Goal: Task Accomplishment & Management: Manage account settings

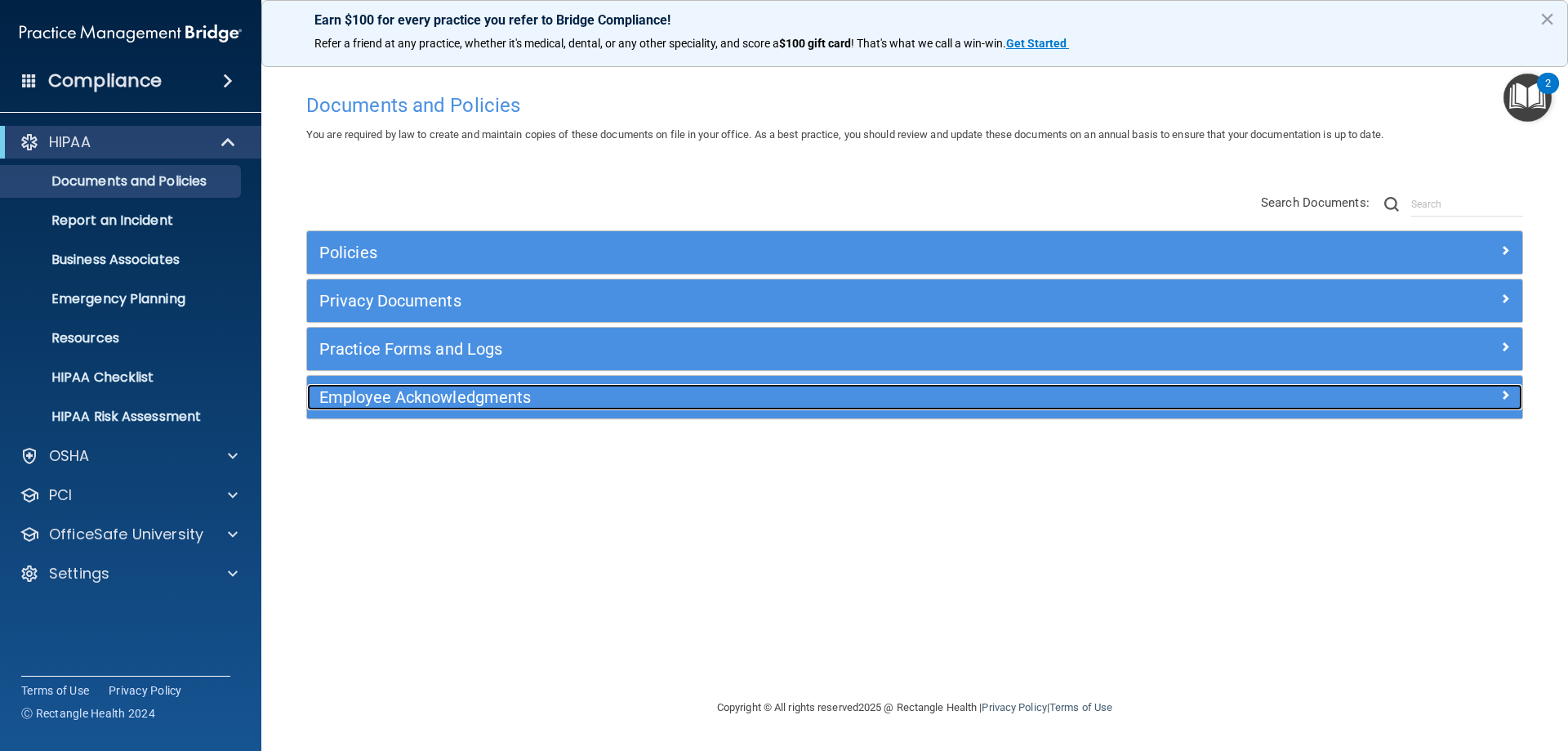
click at [486, 390] on h5 "Employee Acknowledgments" at bounding box center [763, 398] width 887 height 18
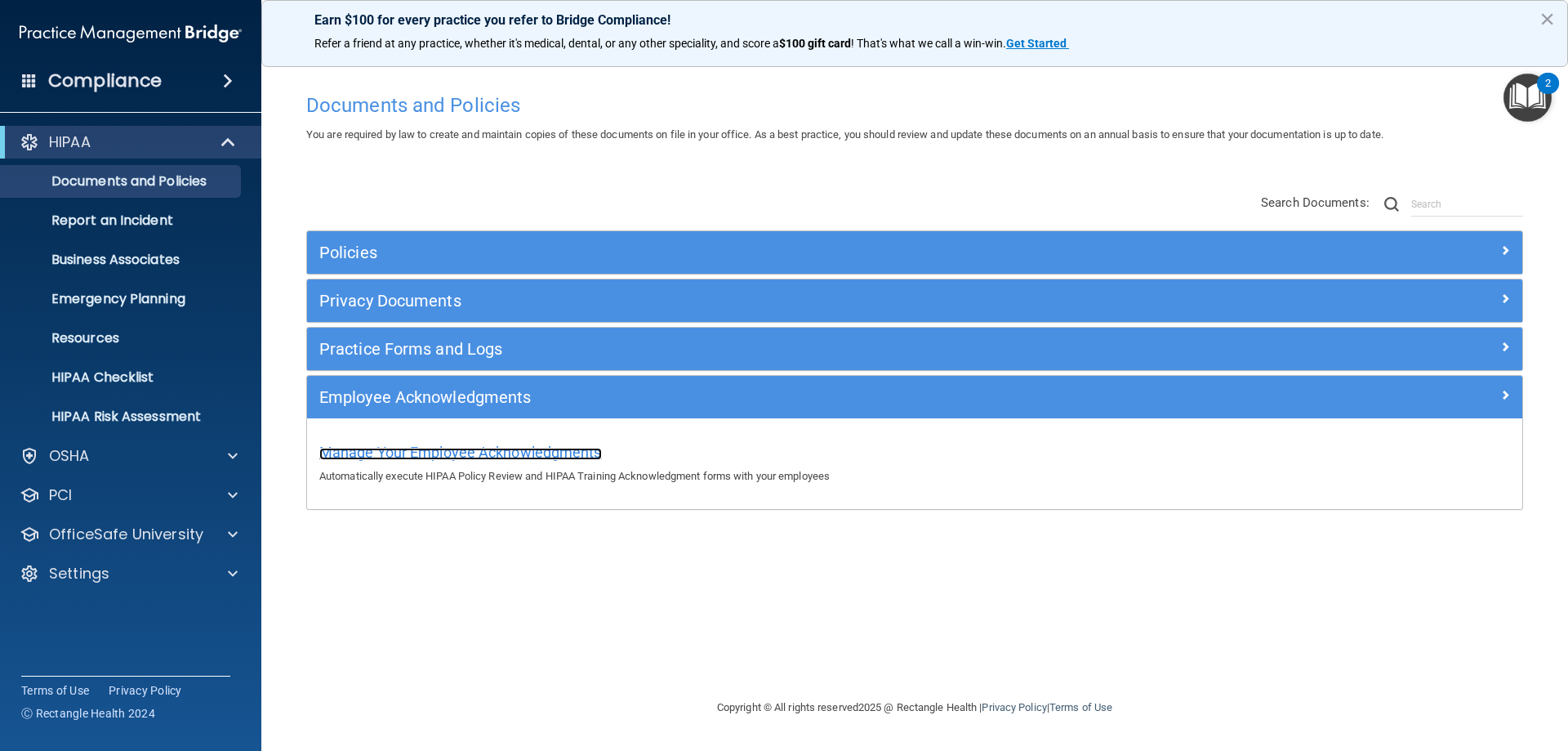
click at [506, 449] on span "Manage Your Employee Acknowledgments" at bounding box center [461, 452] width 283 height 17
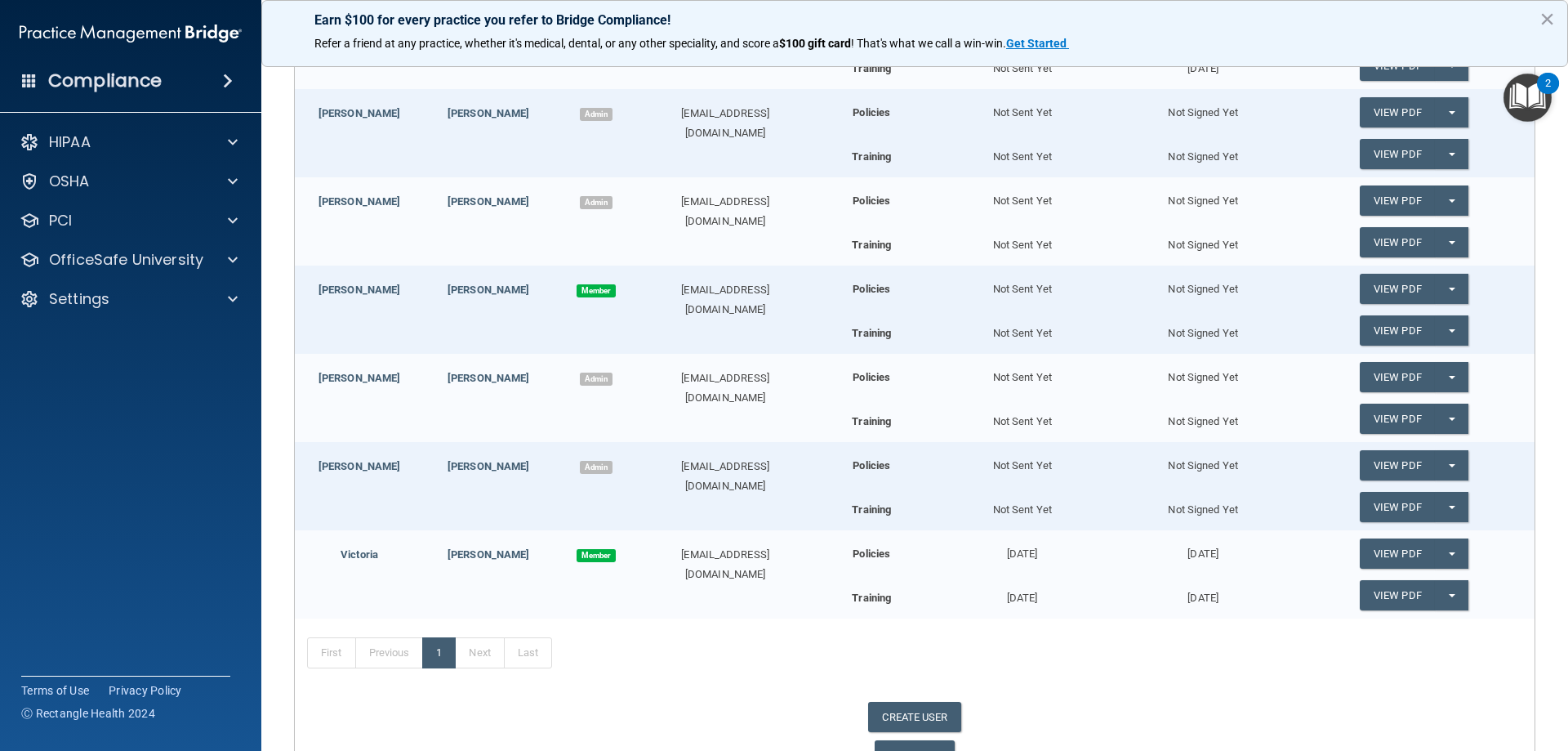
scroll to position [425, 0]
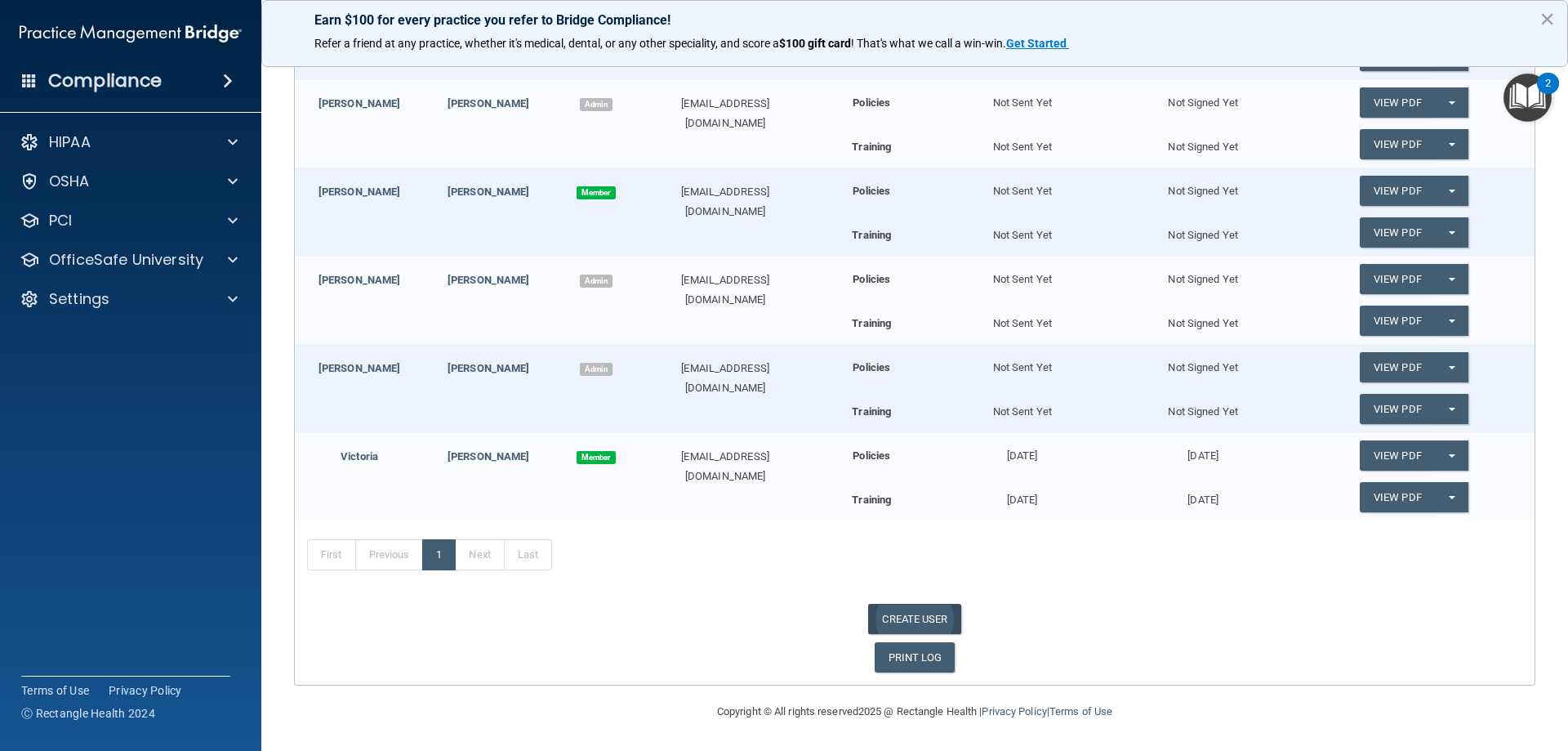
click at [935, 625] on link "CREATE USER" at bounding box center [914, 618] width 92 height 30
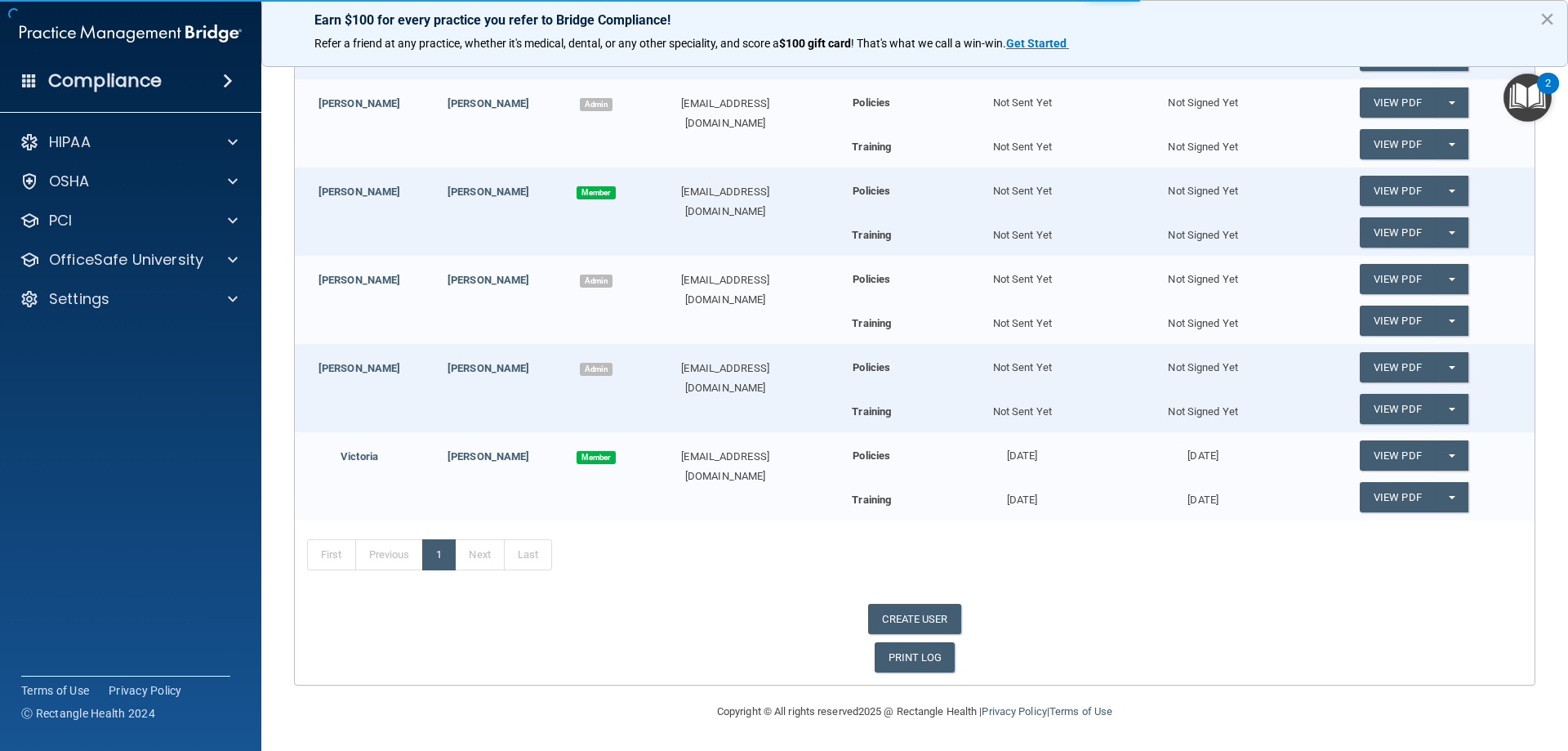
select select "practice_admin"
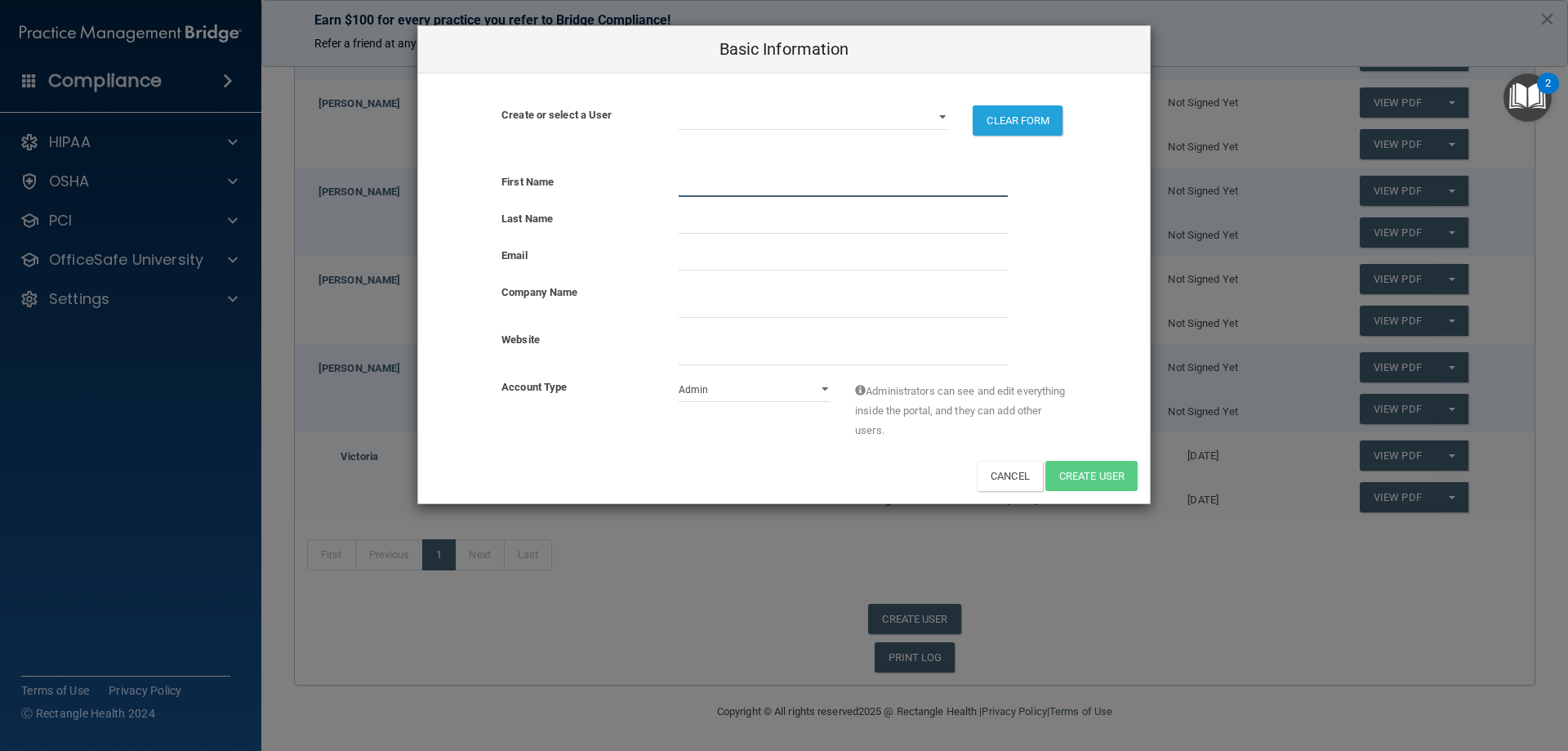
click at [705, 185] on input "text" at bounding box center [843, 184] width 329 height 24
type input "[PERSON_NAME]"
click at [780, 230] on input "text" at bounding box center [843, 221] width 329 height 24
type input "Gonzalez"
click at [712, 253] on input "email" at bounding box center [843, 258] width 329 height 24
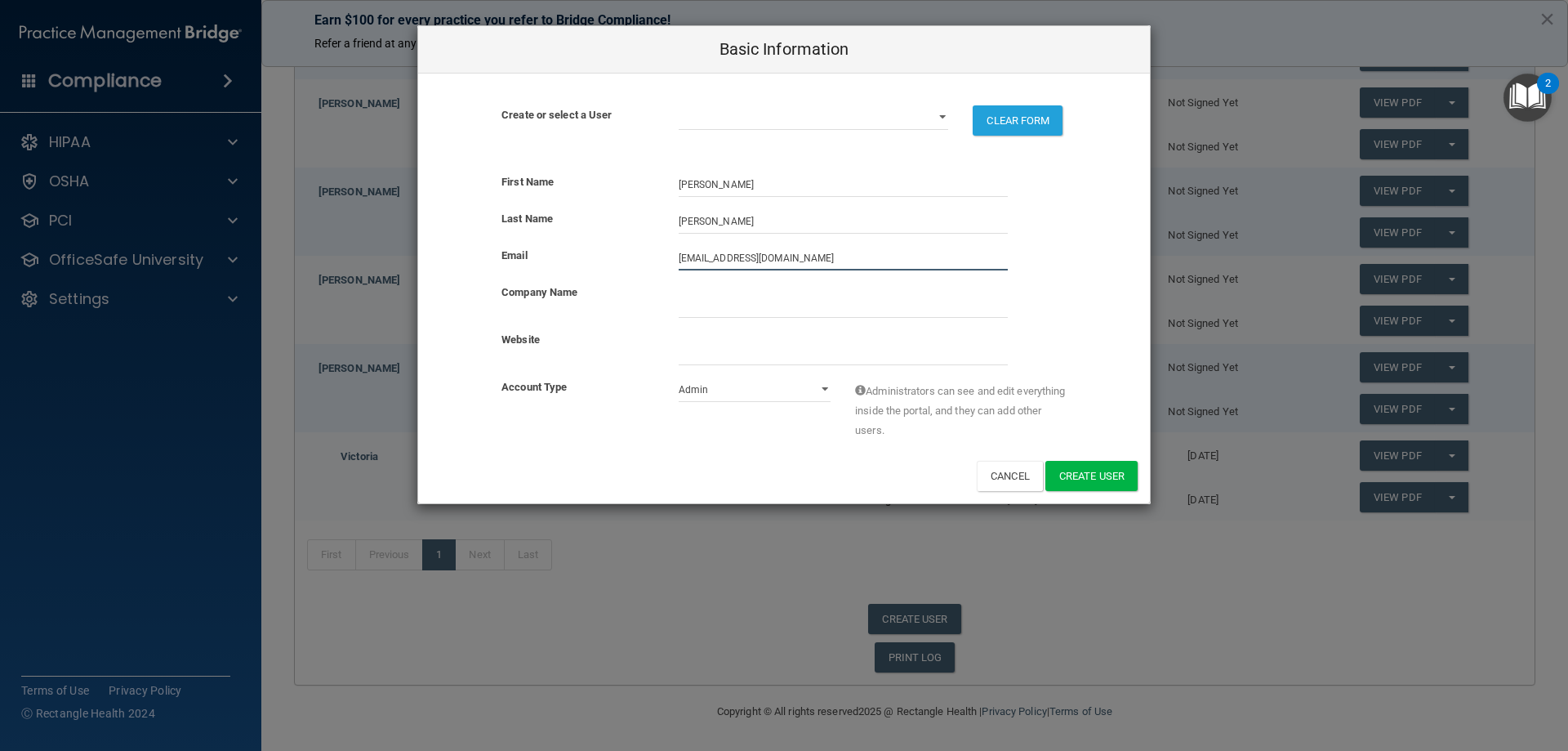
type input "angiegnzalz@gmail.com"
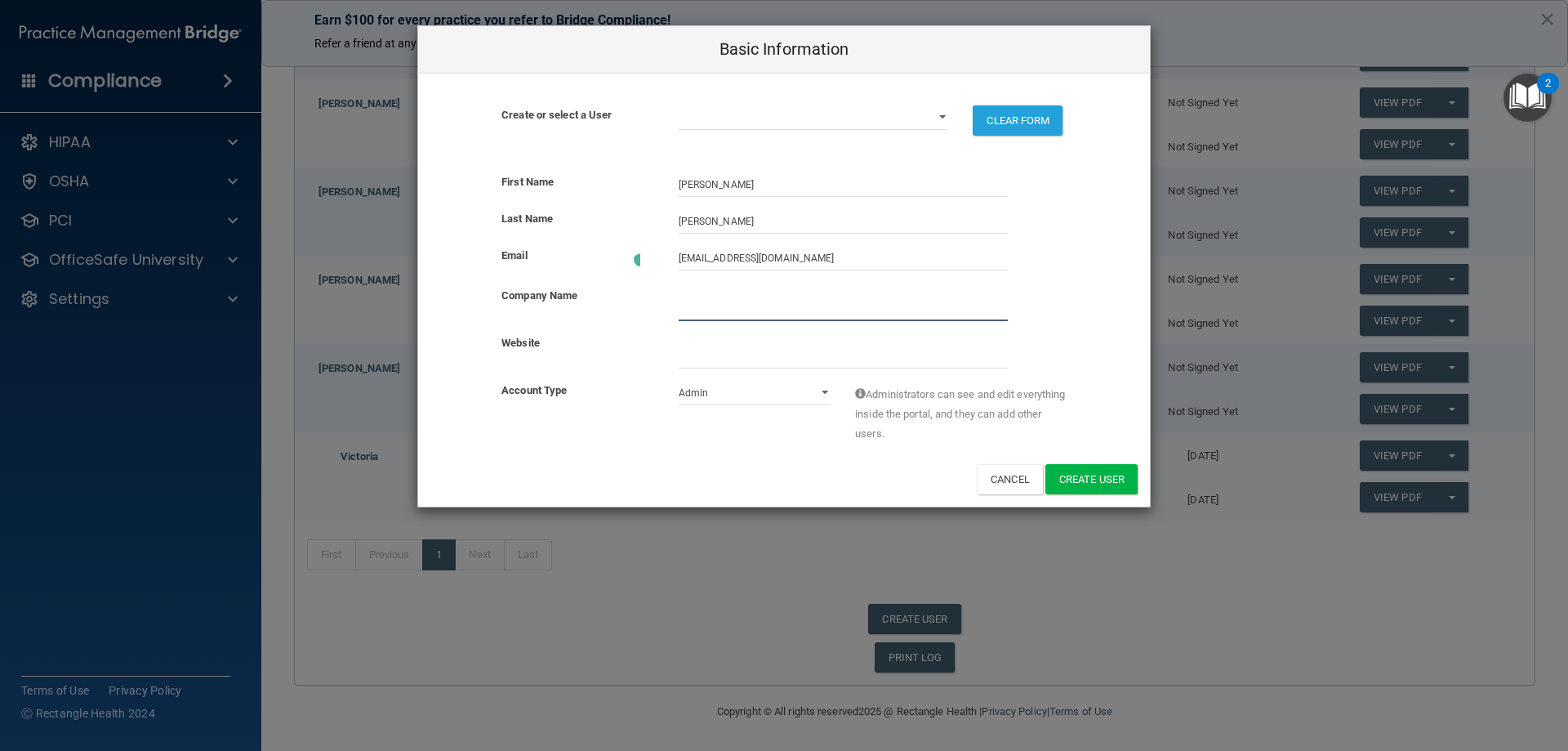
click at [706, 312] on input "company_name" at bounding box center [843, 308] width 329 height 24
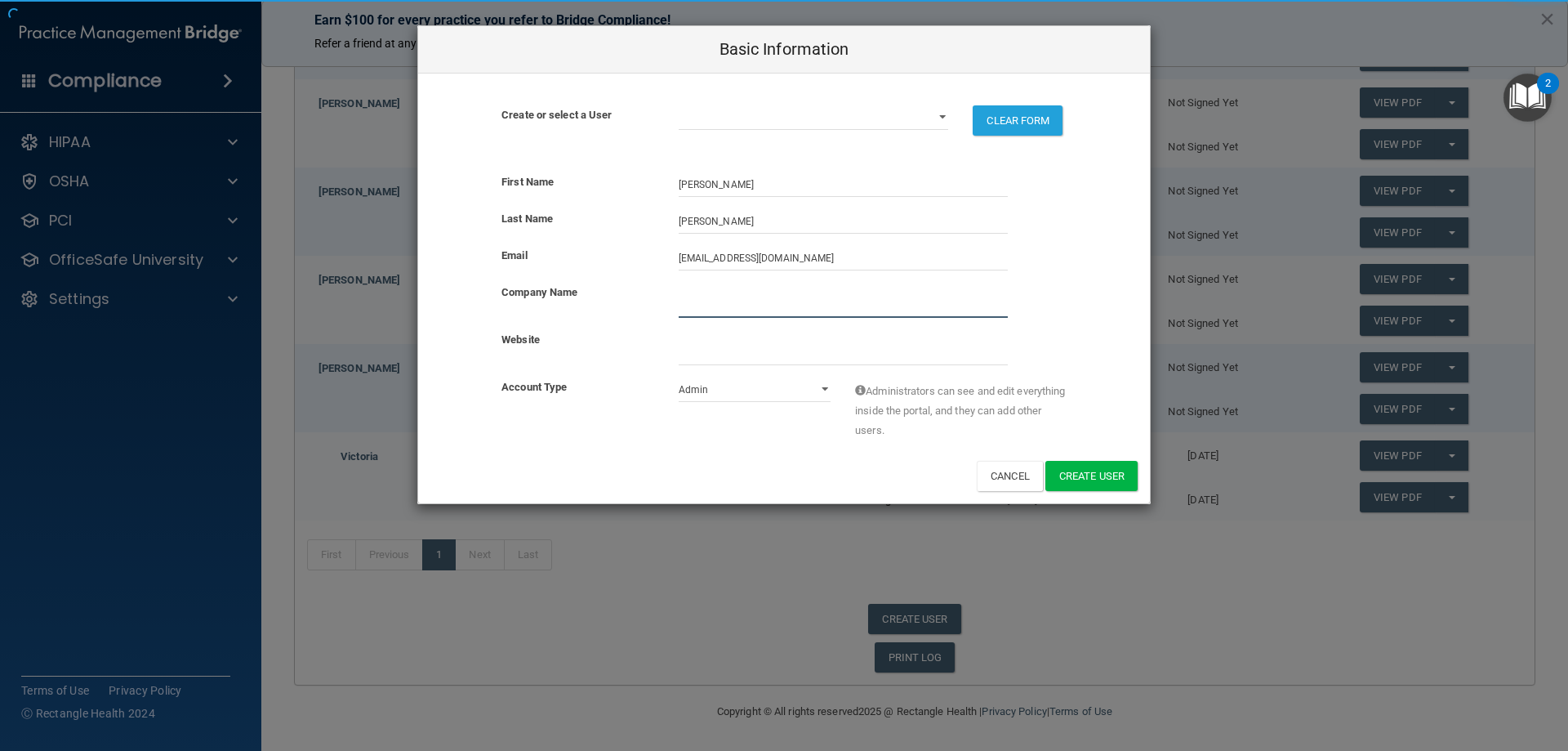
type input "Max dental care"
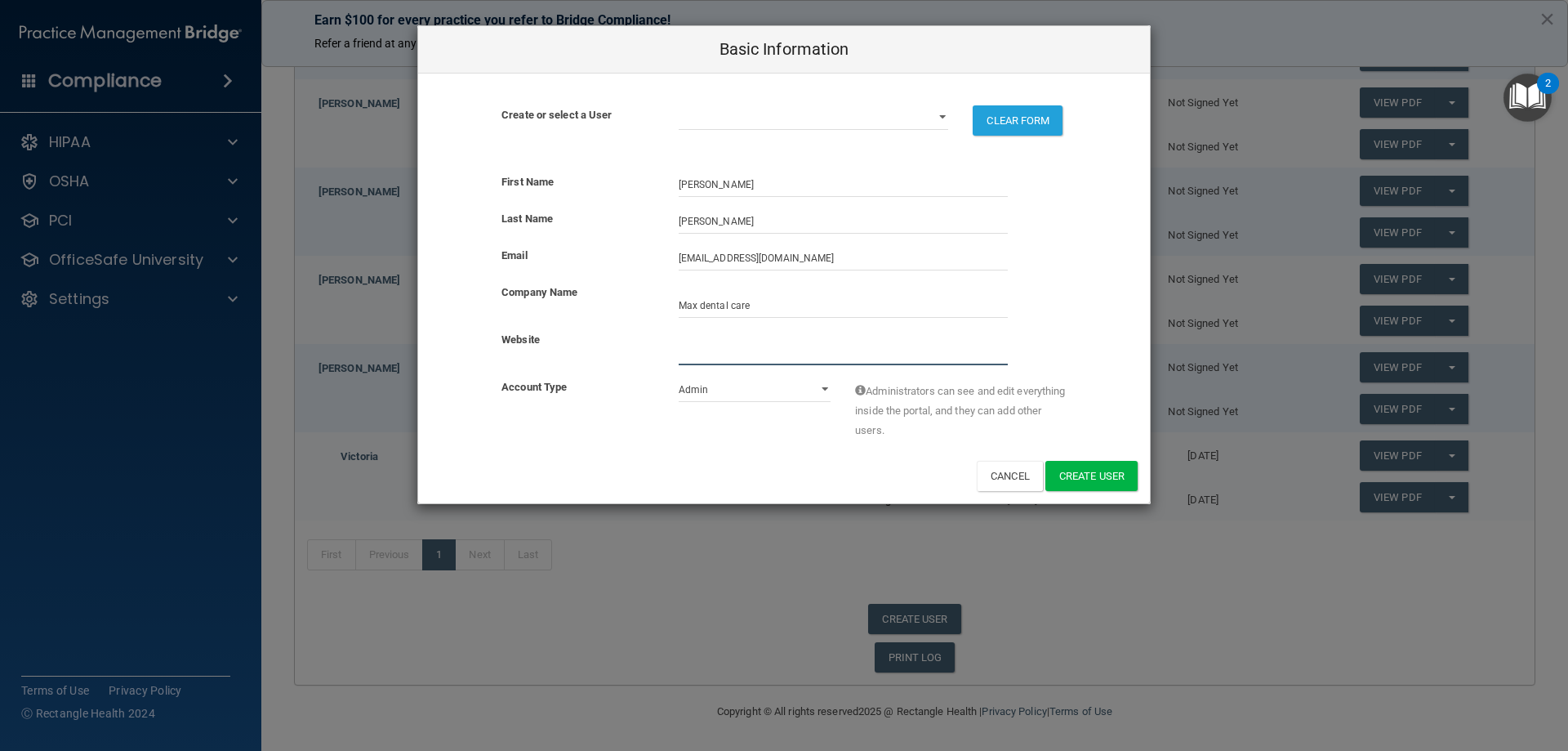
click at [696, 354] on input "website" at bounding box center [843, 352] width 329 height 24
click at [719, 387] on select "Admin Member" at bounding box center [754, 390] width 153 height 24
click at [678, 378] on select "Admin Member" at bounding box center [754, 390] width 153 height 24
click at [1085, 478] on button "Create User" at bounding box center [1091, 475] width 92 height 30
click at [1107, 375] on div "Website" at bounding box center [784, 353] width 732 height 47
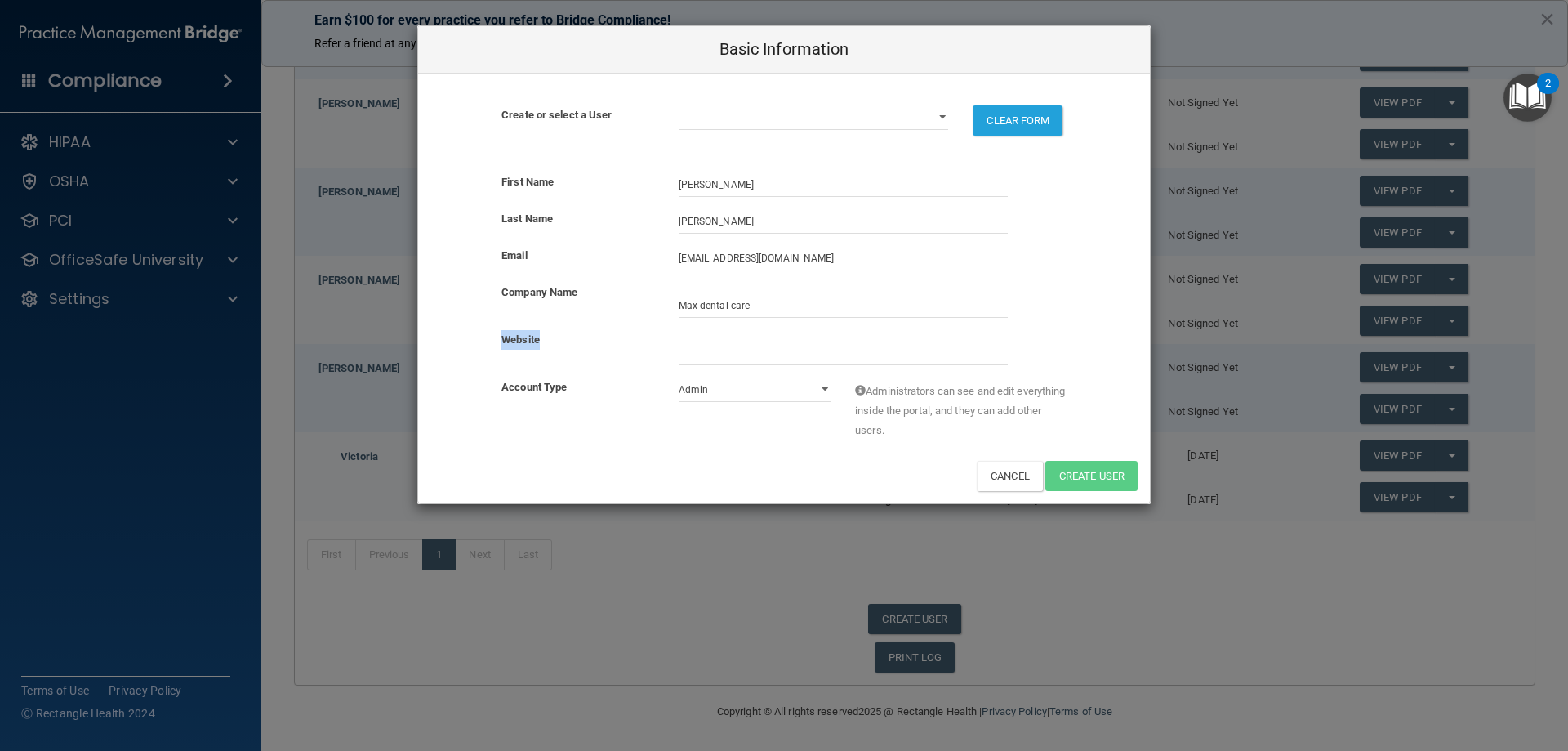
click at [1107, 375] on div "Website" at bounding box center [784, 353] width 732 height 47
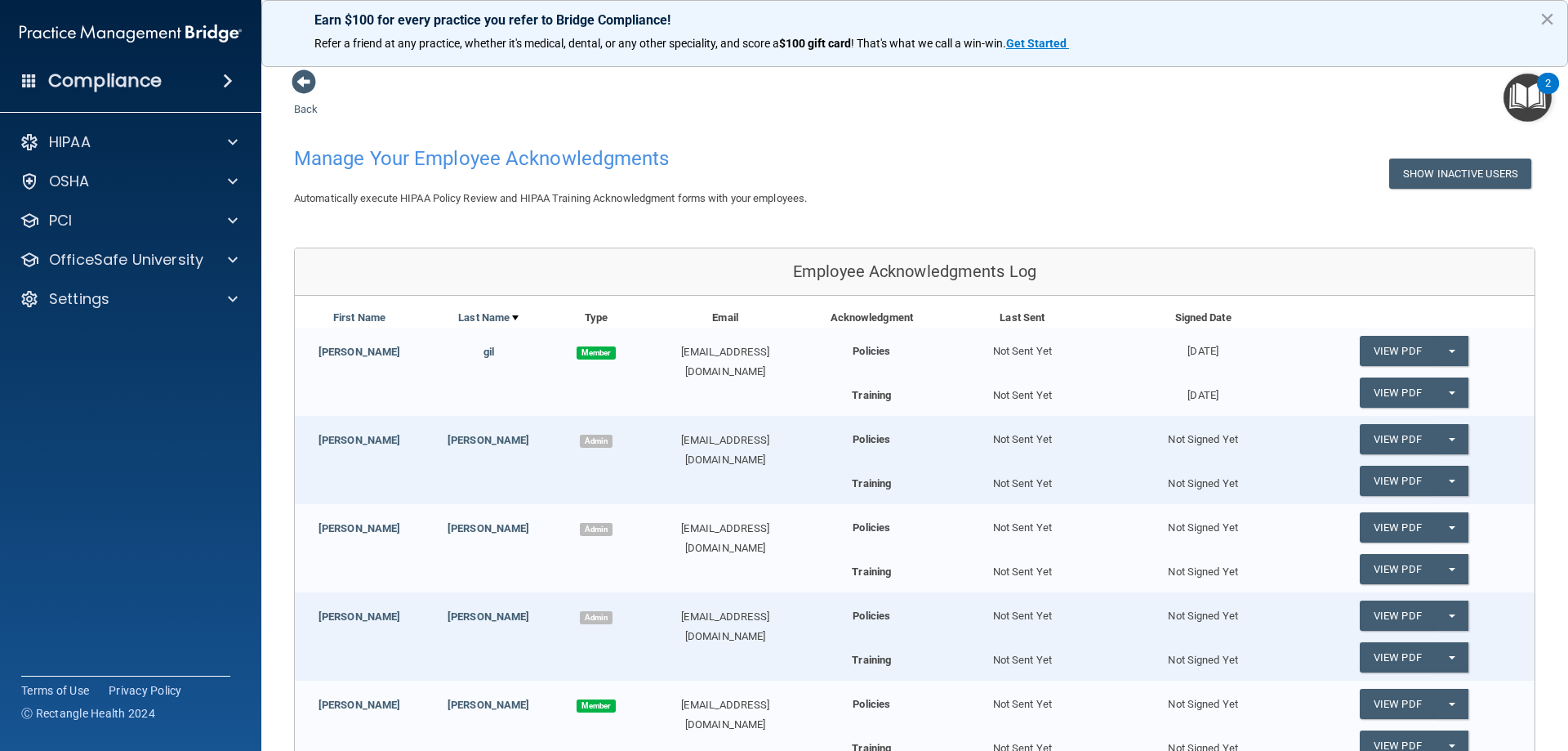
click at [231, 80] on span at bounding box center [228, 81] width 10 height 20
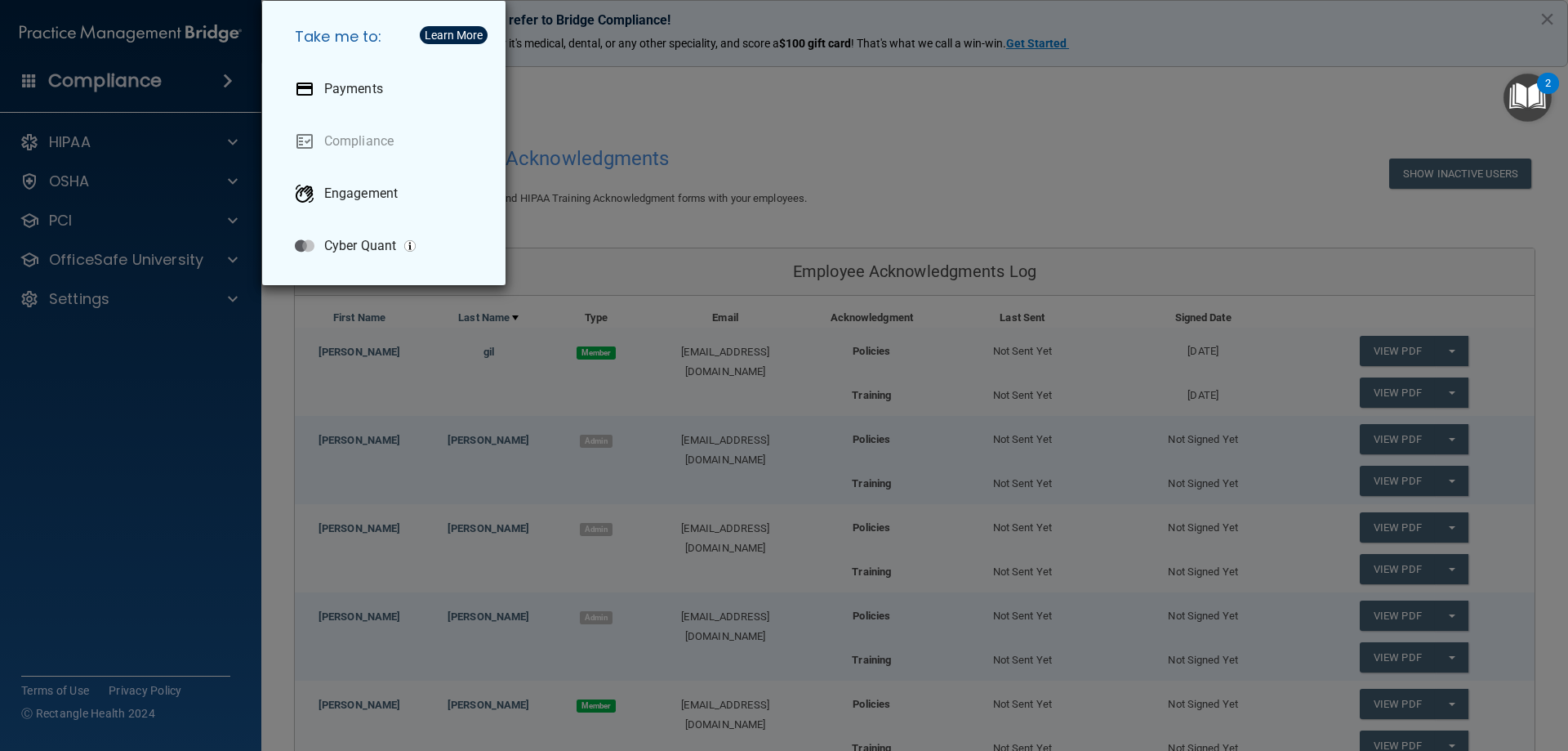
click at [231, 80] on div "Take me to: Payments Compliance Engagement Cyber Quant" at bounding box center [784, 375] width 1568 height 751
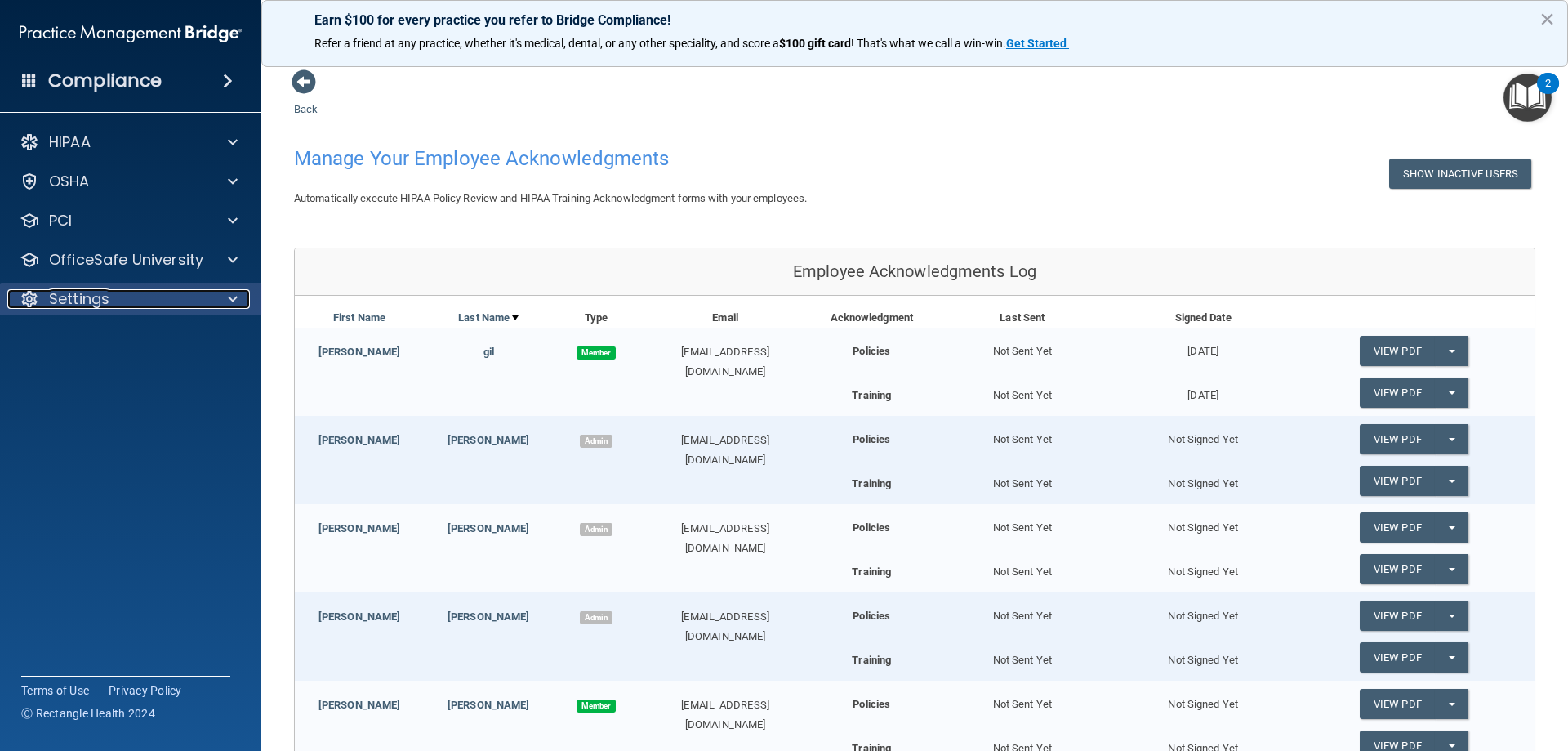
click at [235, 296] on span at bounding box center [232, 299] width 10 height 20
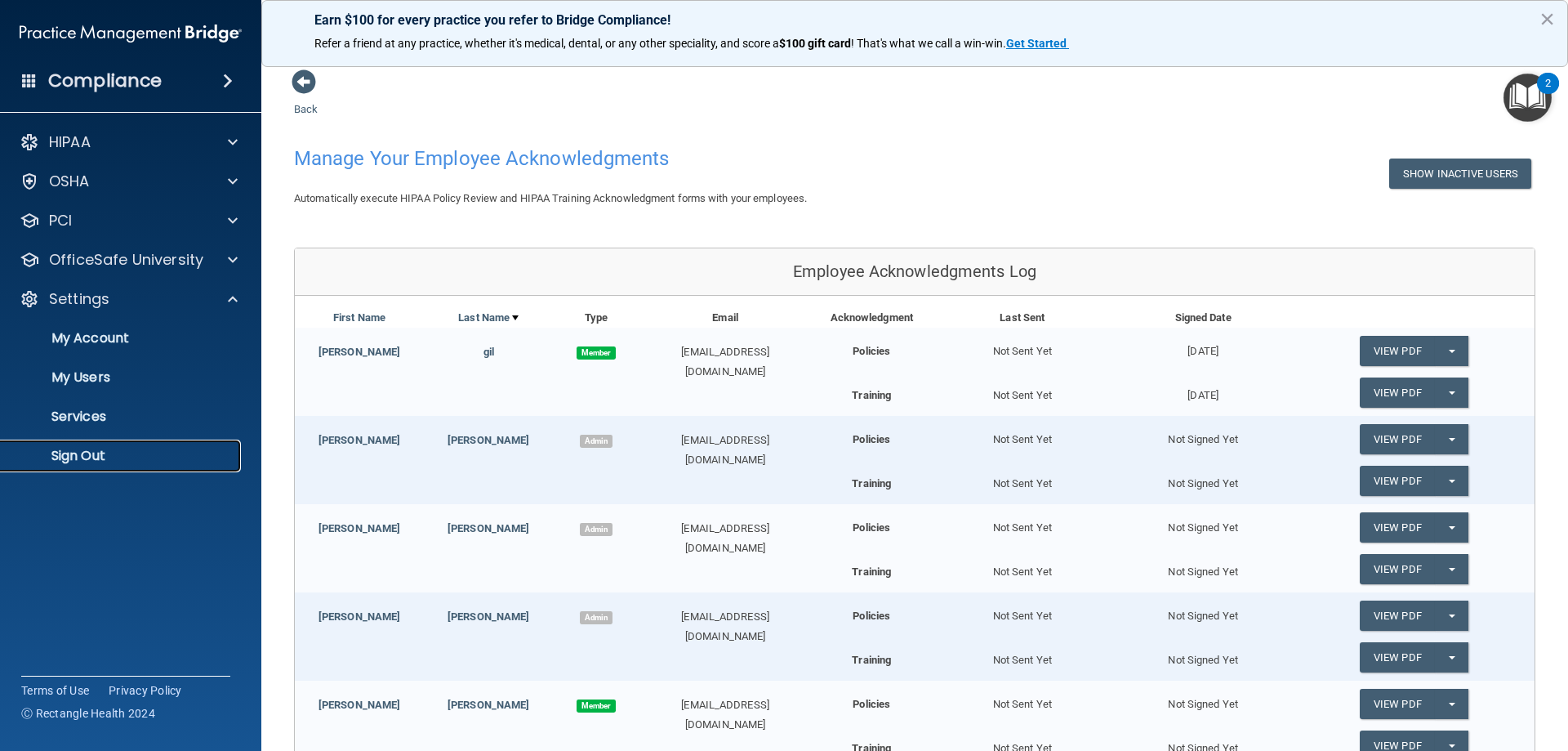
click at [85, 459] on p "Sign Out" at bounding box center [122, 456] width 223 height 16
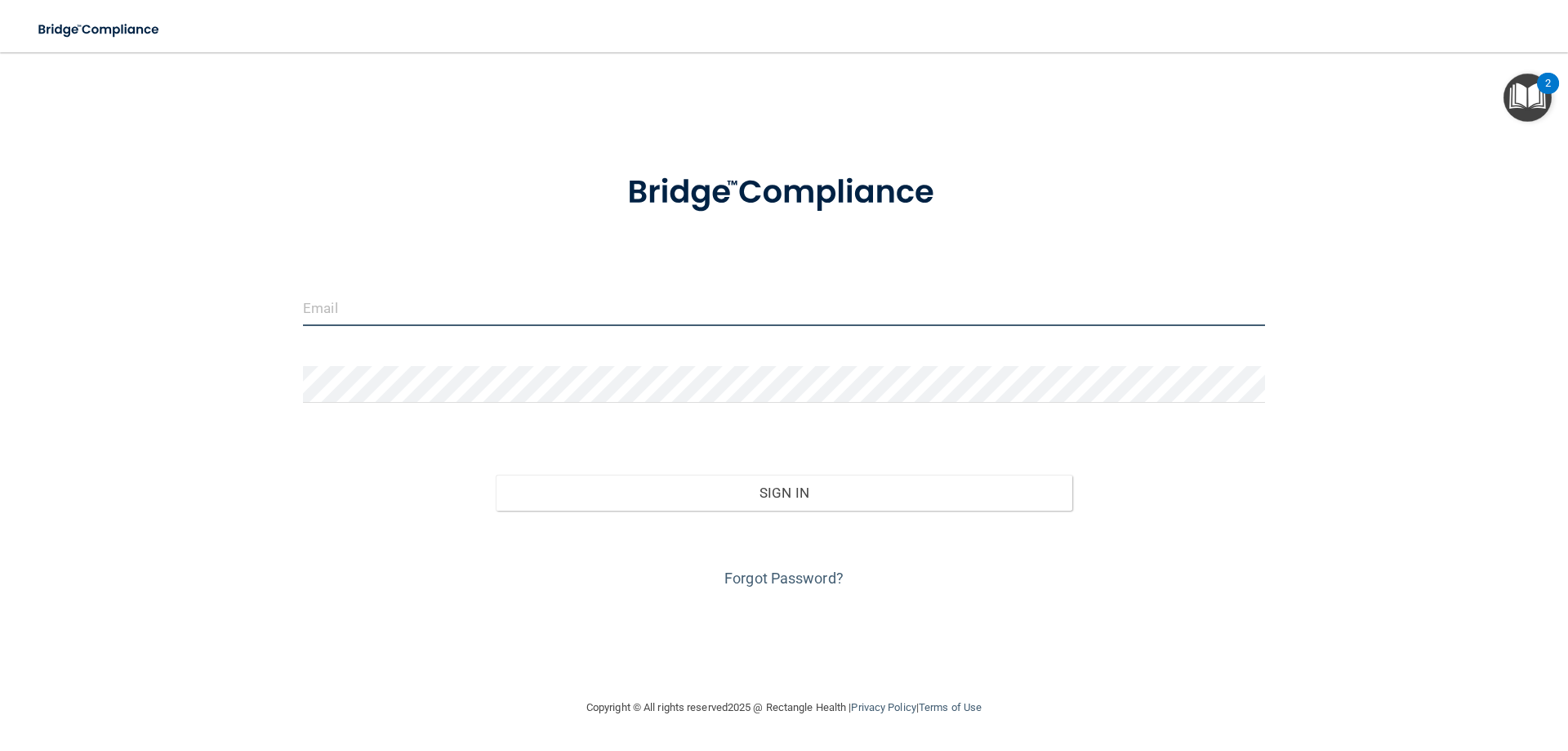
type input "[EMAIL_ADDRESS][DOMAIN_NAME]"
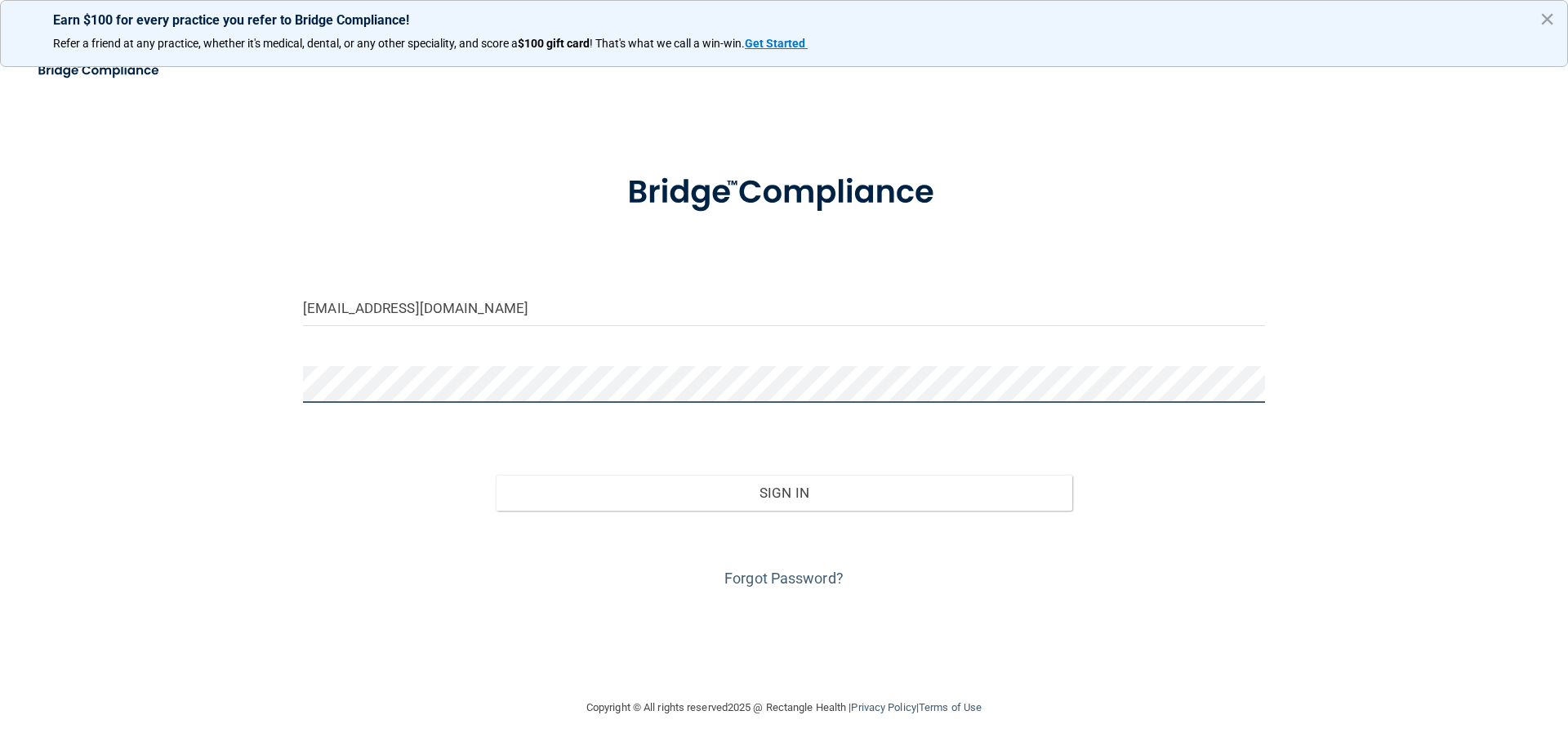
click at [274, 395] on div "maxdentalcare28@gmail.com Invalid email/password. You don't have permission to …" at bounding box center [784, 375] width 1503 height 613
click at [259, 413] on div "maxdentalcare28@gmail.com Invalid email/password. You don't have permission to …" at bounding box center [784, 375] width 1503 height 613
click at [282, 388] on div "maxdentalcare28@gmail.com Invalid email/password. You don't have permission to …" at bounding box center [784, 375] width 1503 height 613
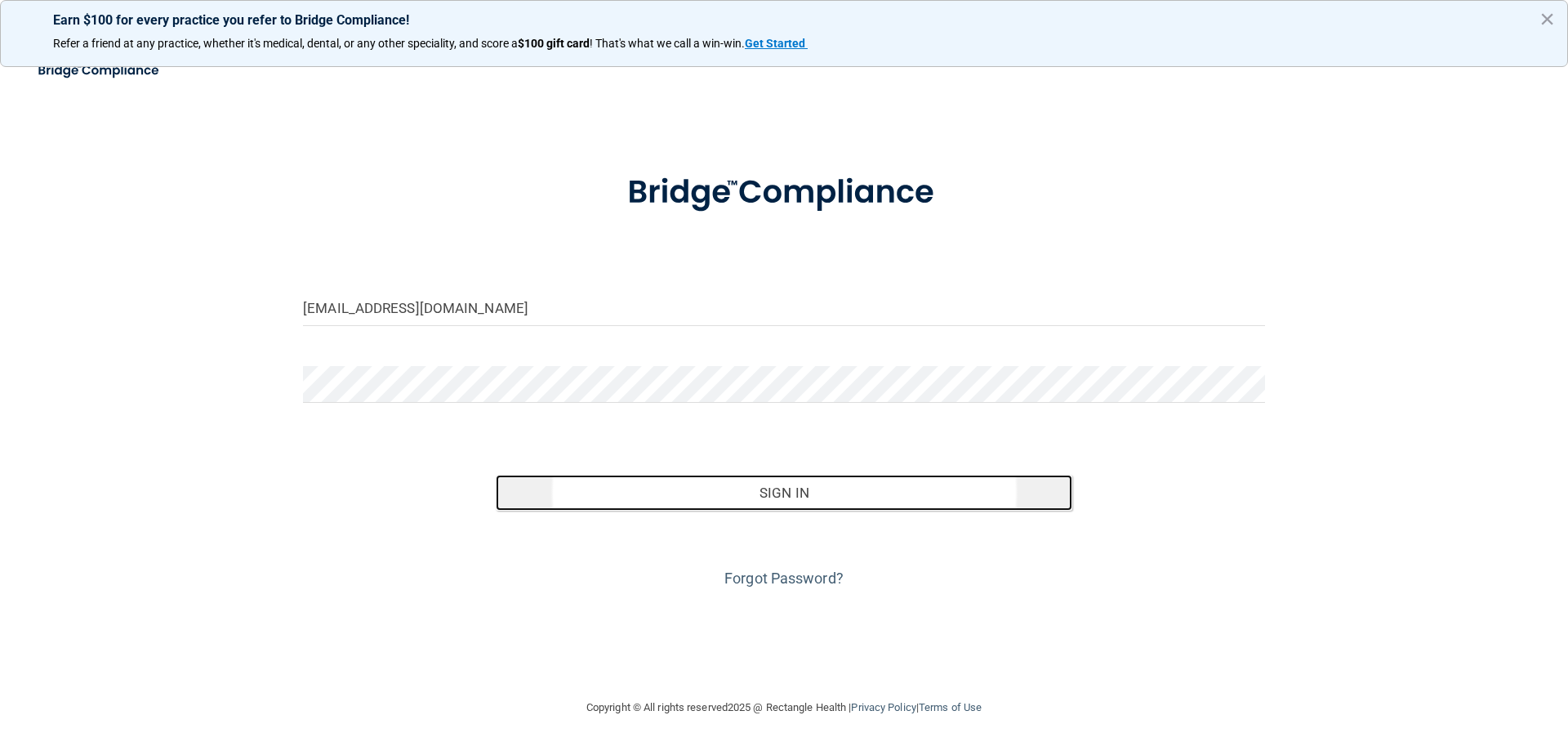
click at [828, 508] on button "Sign In" at bounding box center [784, 493] width 577 height 36
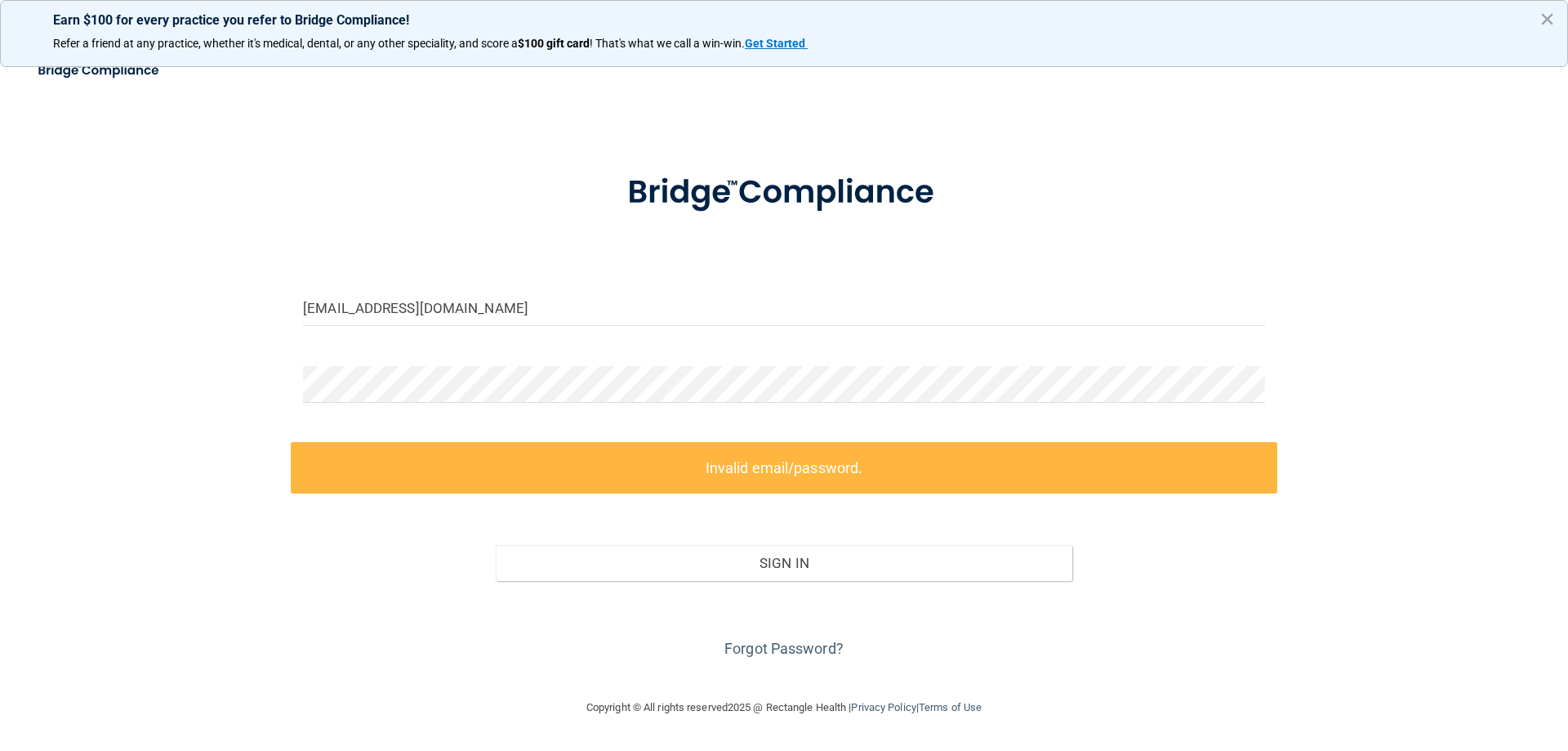
click at [554, 405] on div at bounding box center [784, 390] width 986 height 49
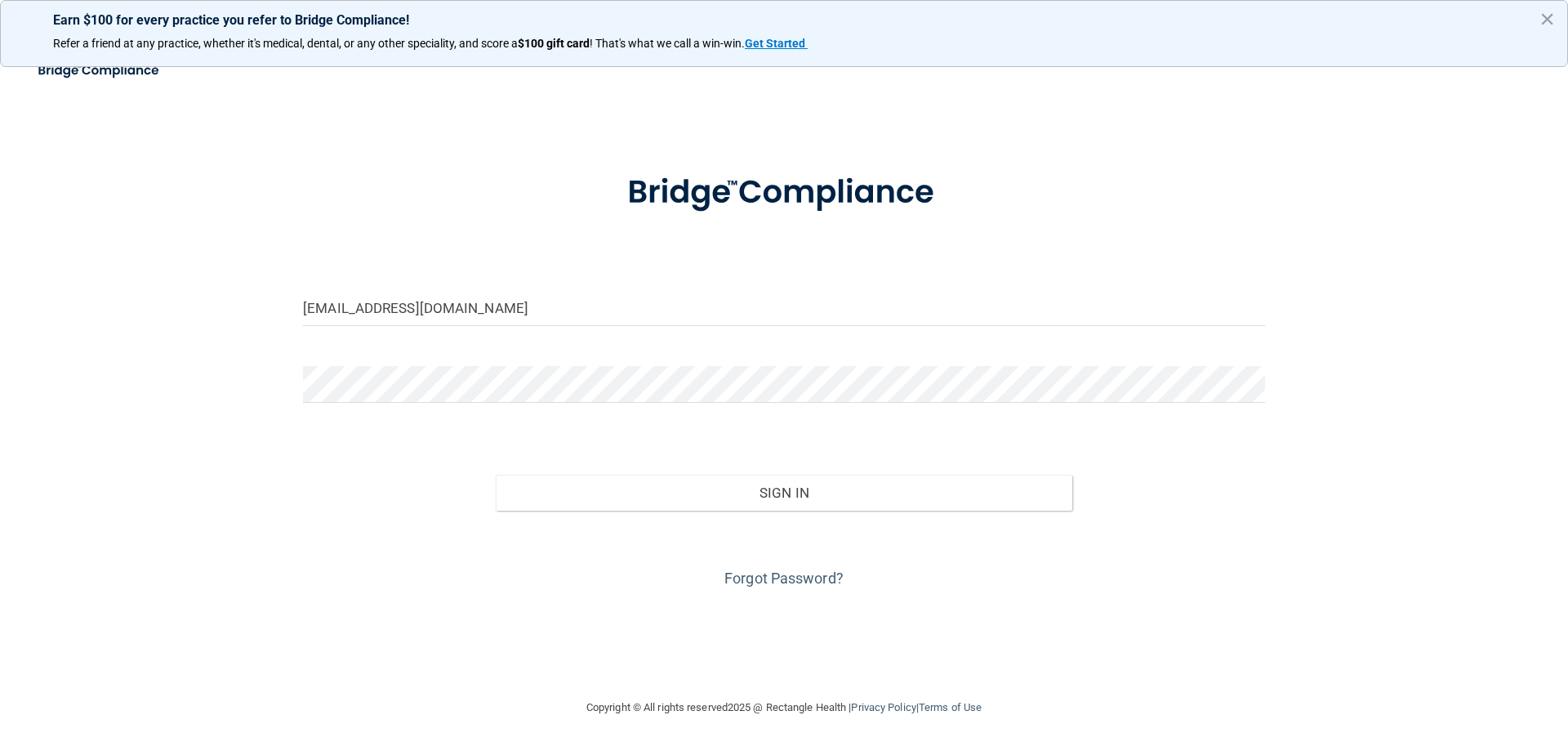
click at [1395, 129] on div "maxdentalcare28@gmail.com Invalid email/password. You don't have permission to …" at bounding box center [784, 375] width 1503 height 613
click at [1476, 113] on div "maxdentalcare28@gmail.com Invalid email/password. You don't have permission to …" at bounding box center [784, 375] width 1503 height 613
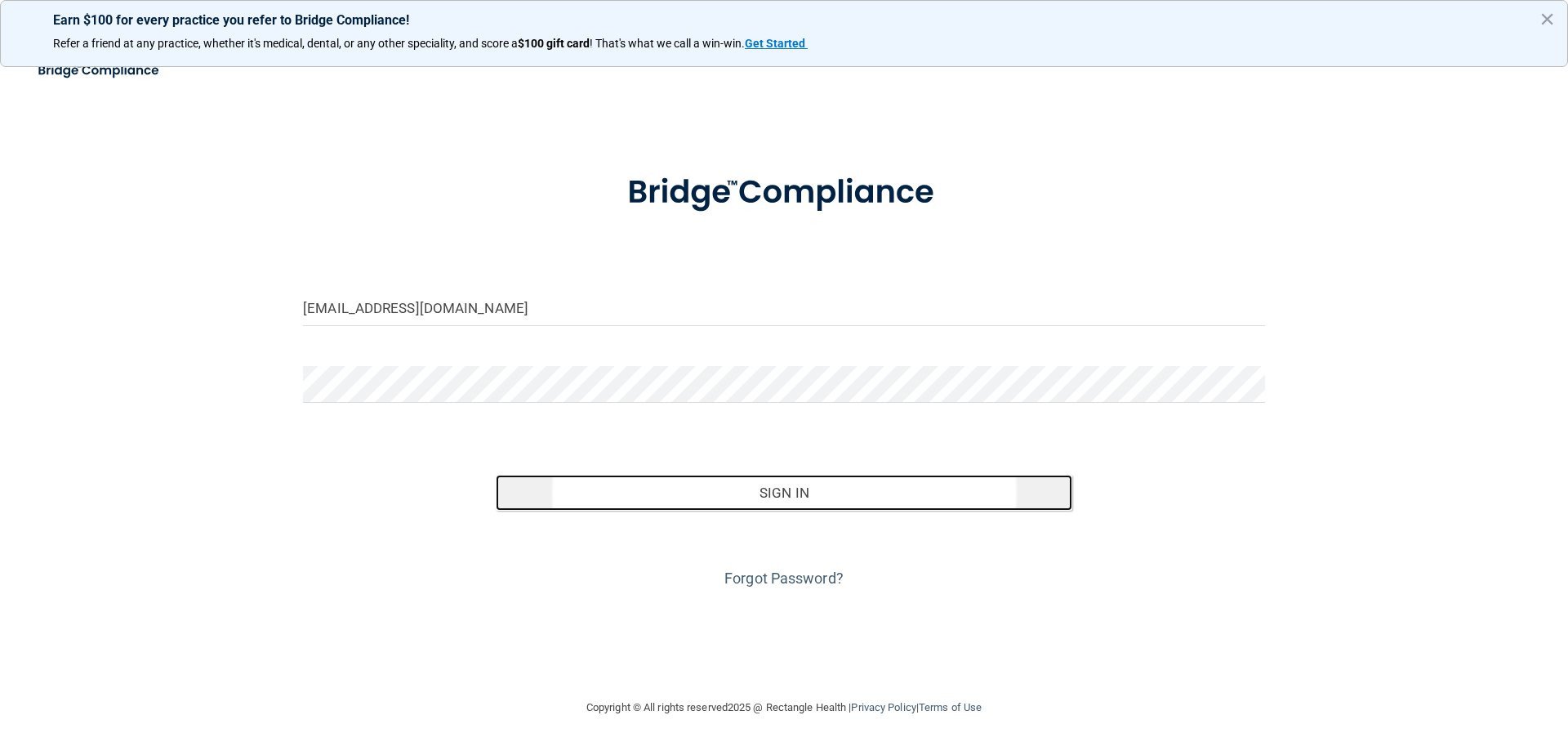
click at [659, 490] on button "Sign In" at bounding box center [784, 493] width 577 height 36
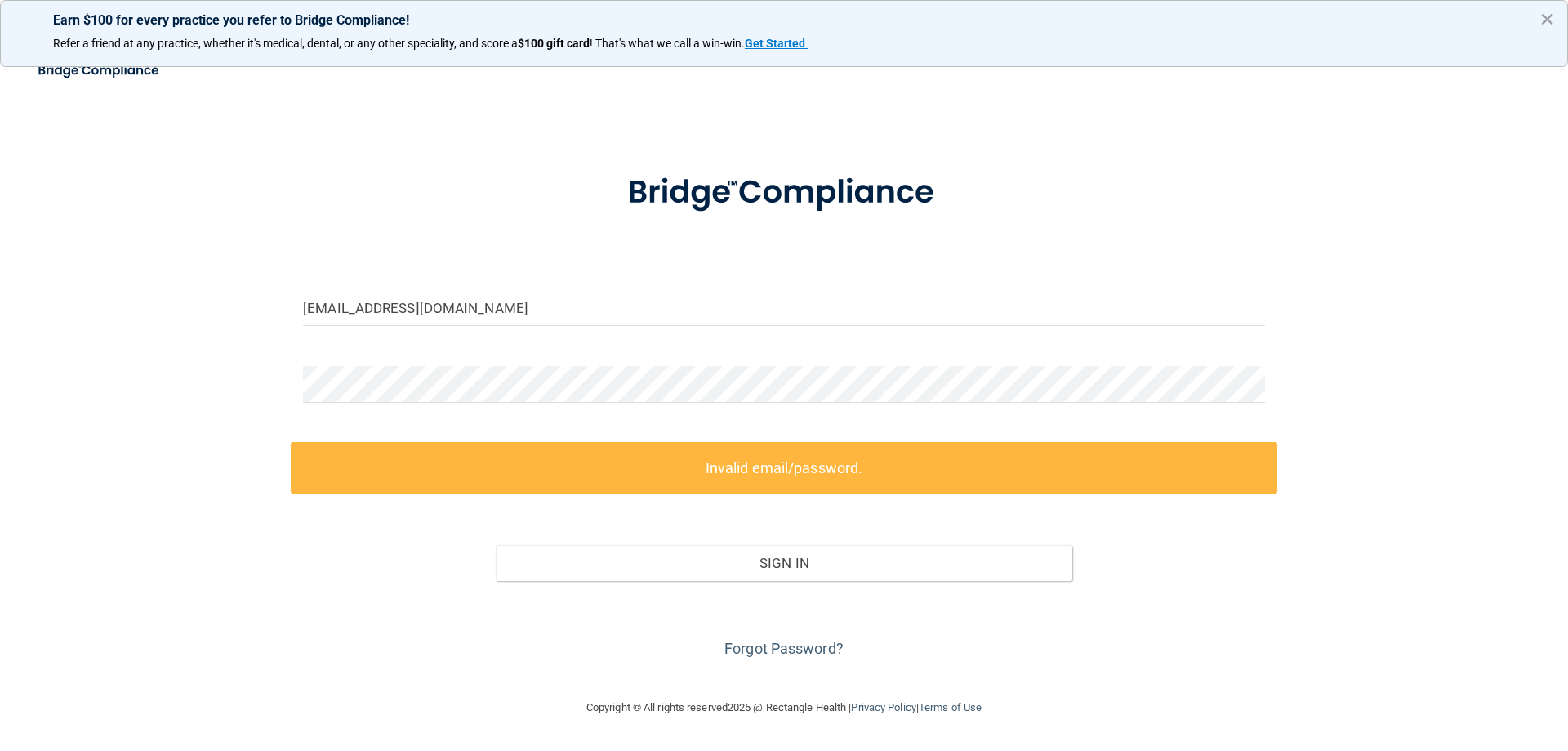
click at [546, 456] on label "Invalid email/password." at bounding box center [784, 467] width 986 height 52
click at [744, 470] on label "Invalid email/password." at bounding box center [784, 467] width 986 height 52
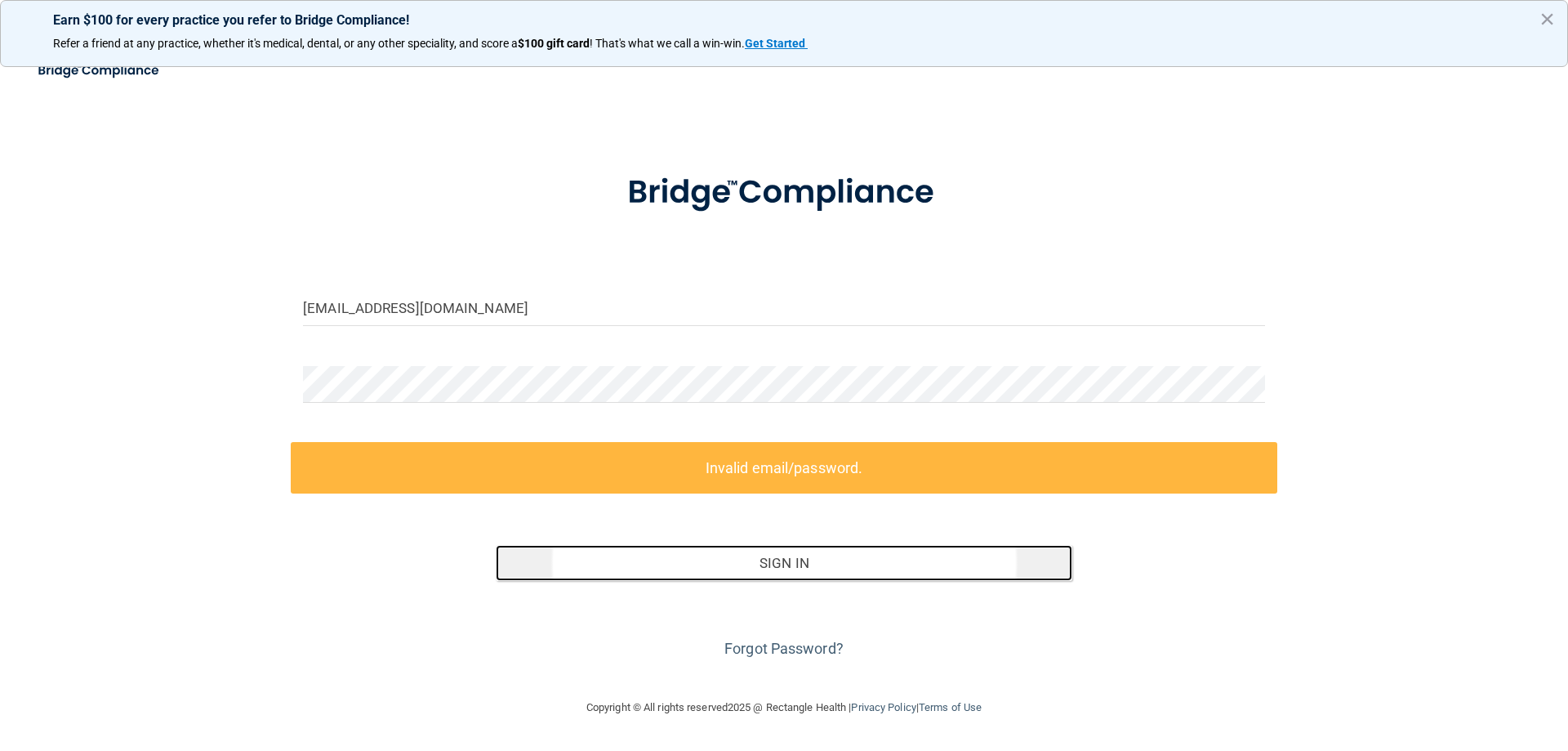
click at [781, 574] on button "Sign In" at bounding box center [784, 563] width 577 height 36
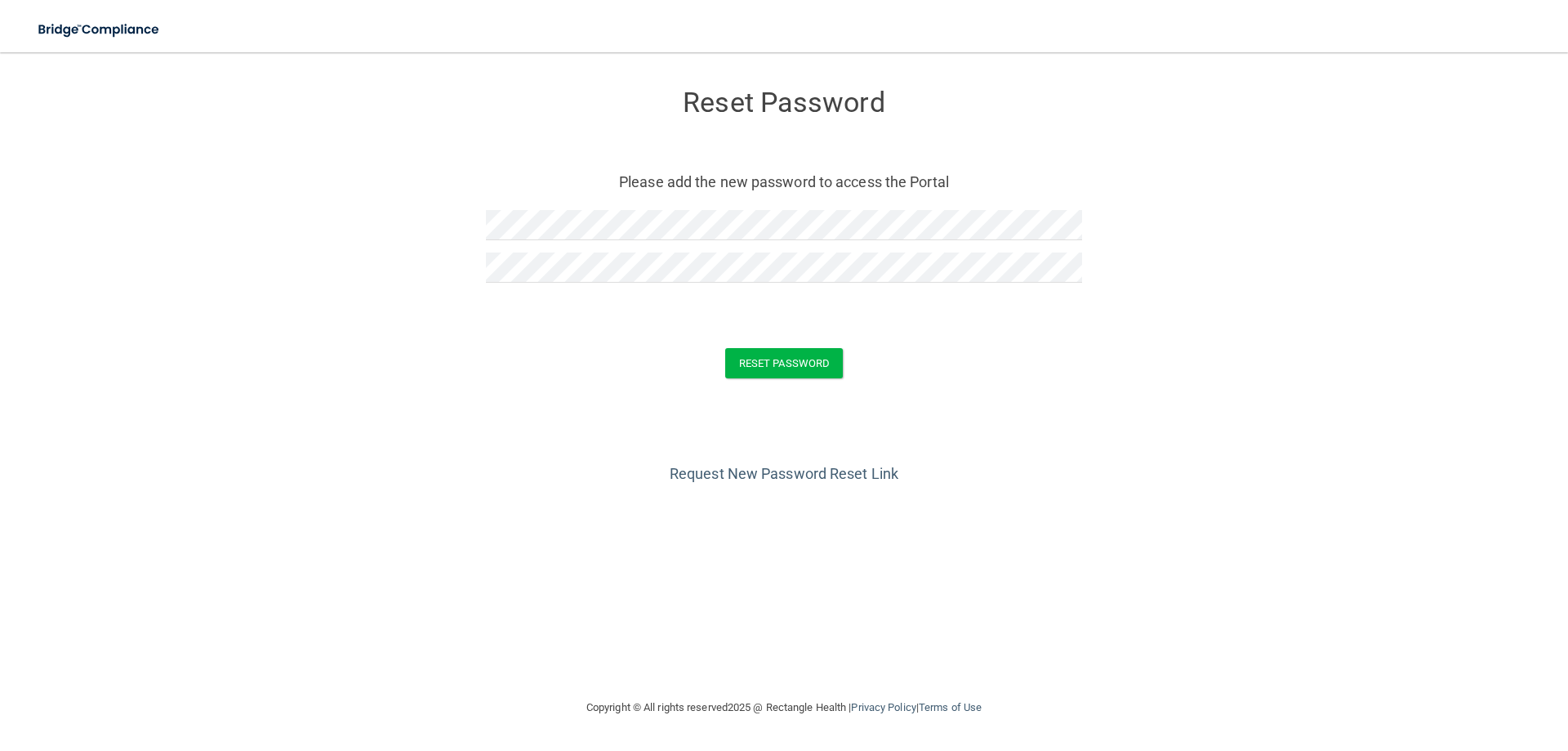
click at [893, 305] on div at bounding box center [784, 301] width 596 height 13
click at [803, 356] on button "Reset Password" at bounding box center [784, 362] width 117 height 30
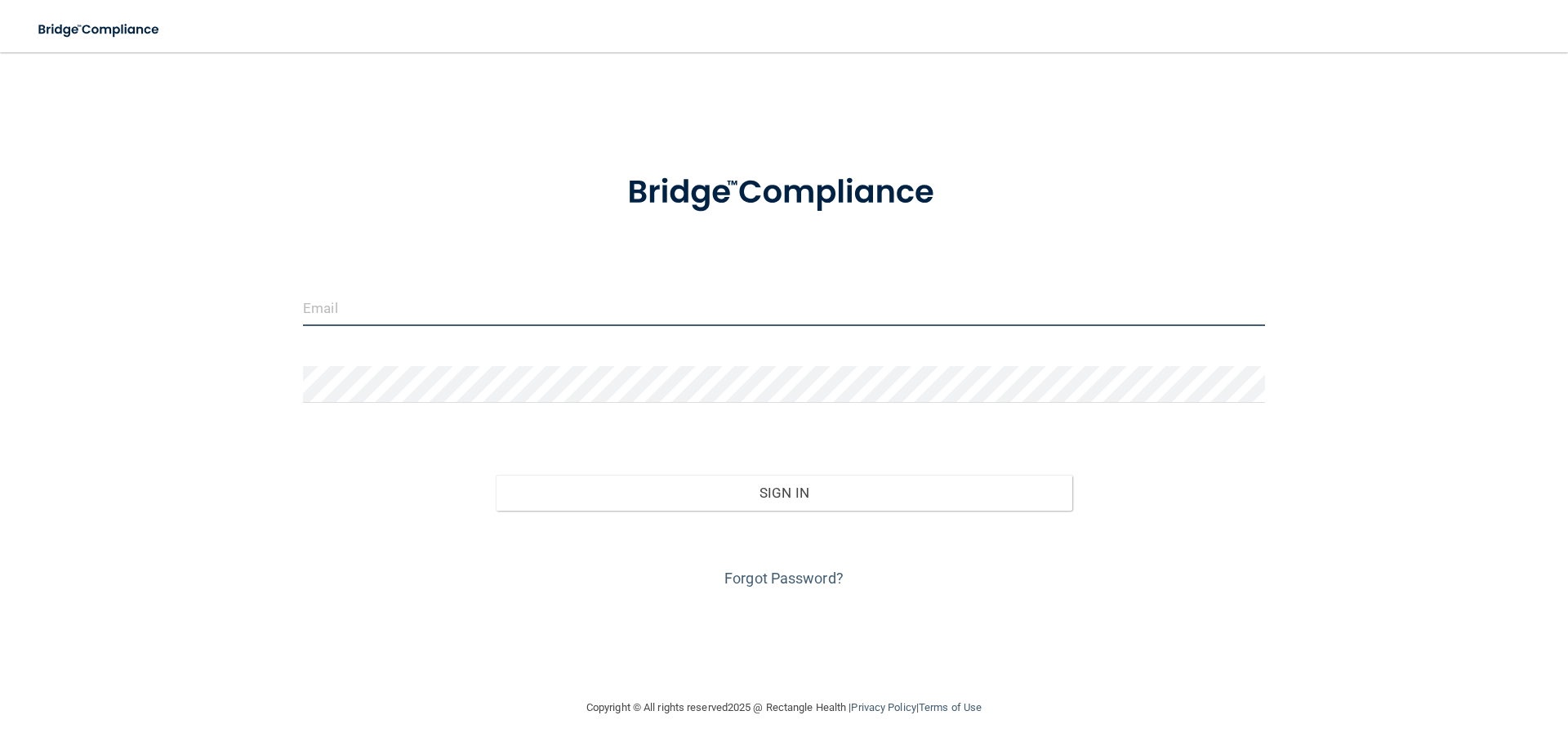
type input "[EMAIL_ADDRESS][DOMAIN_NAME]"
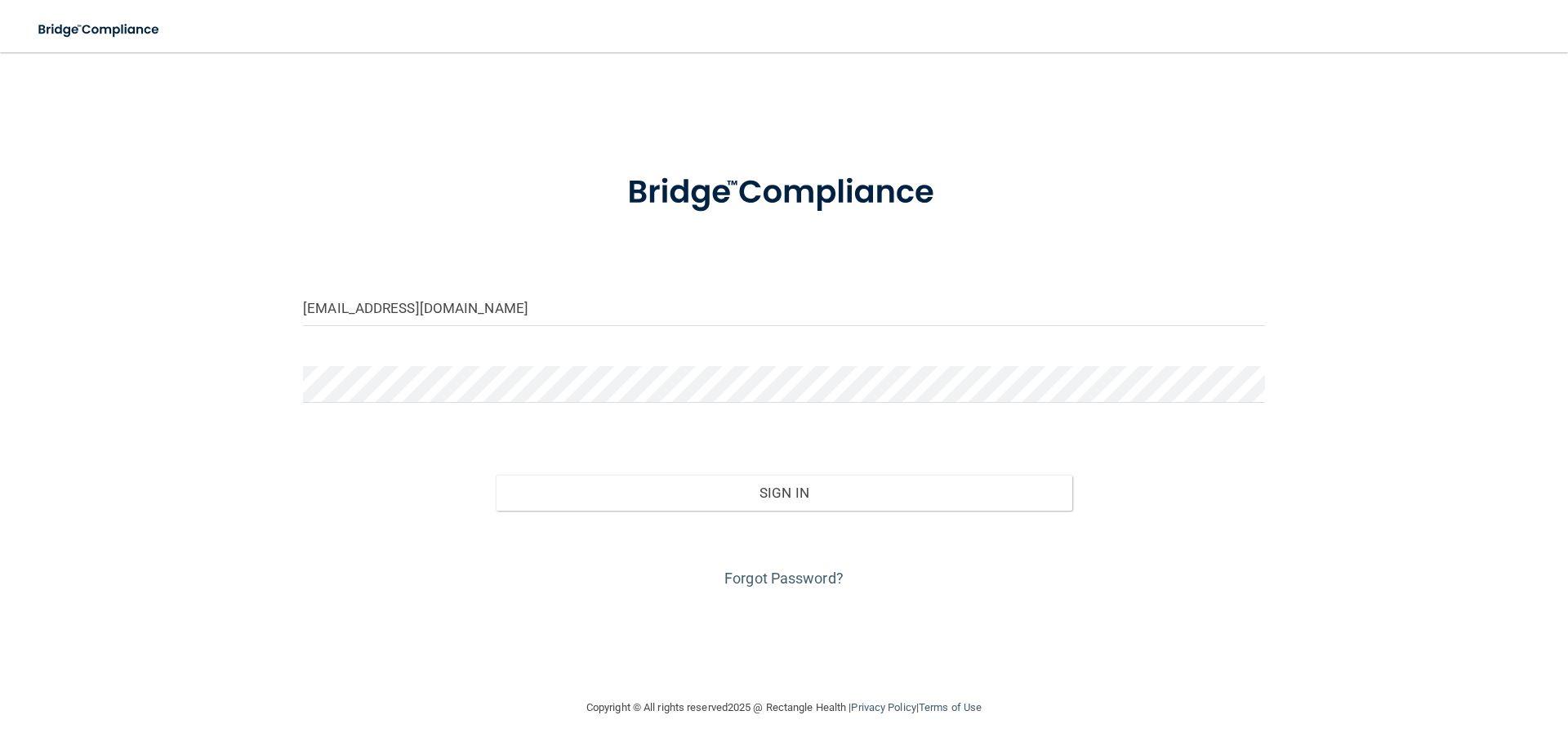
click at [758, 511] on div "Forgot Password?" at bounding box center [784, 551] width 986 height 81
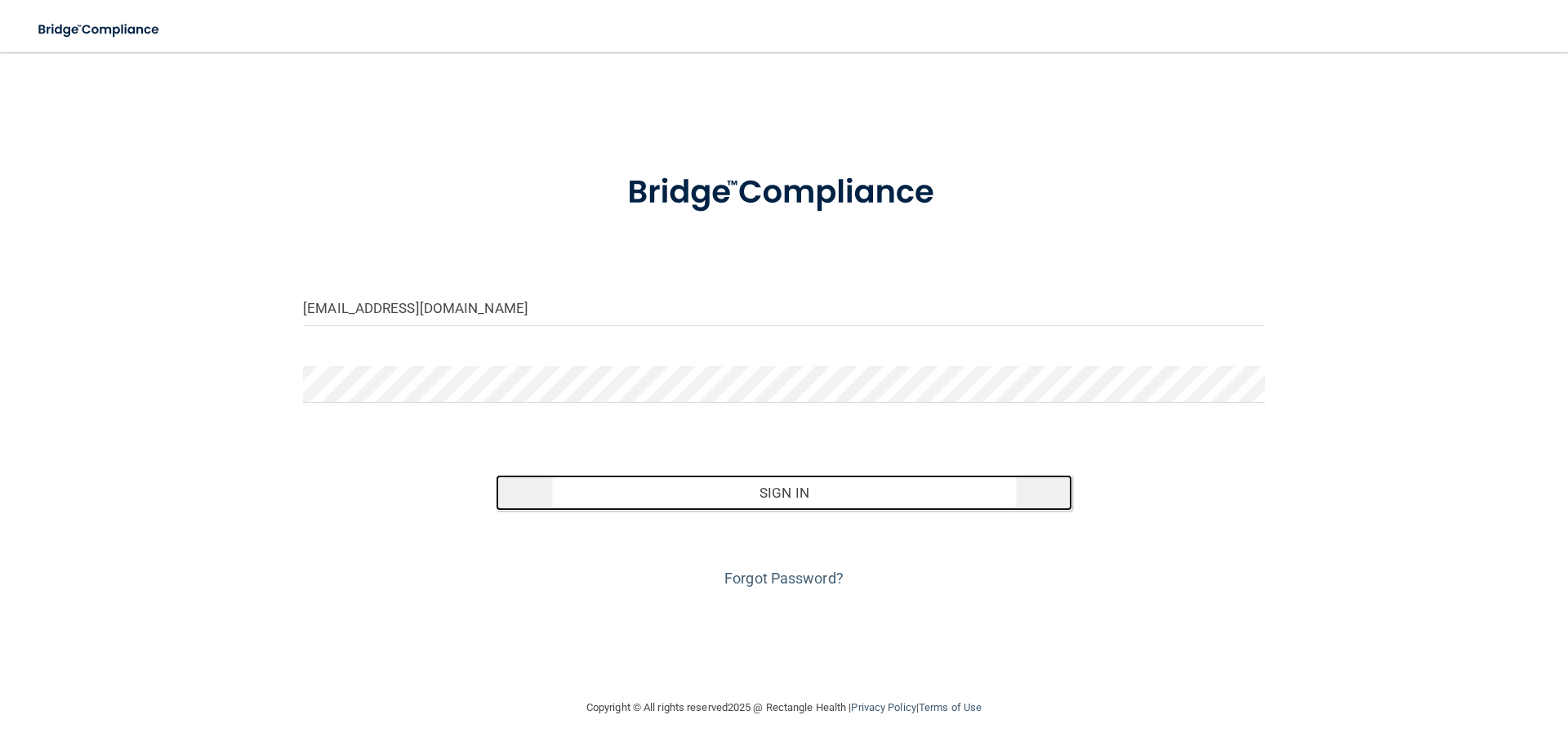
click at [761, 495] on button "Sign In" at bounding box center [784, 493] width 577 height 36
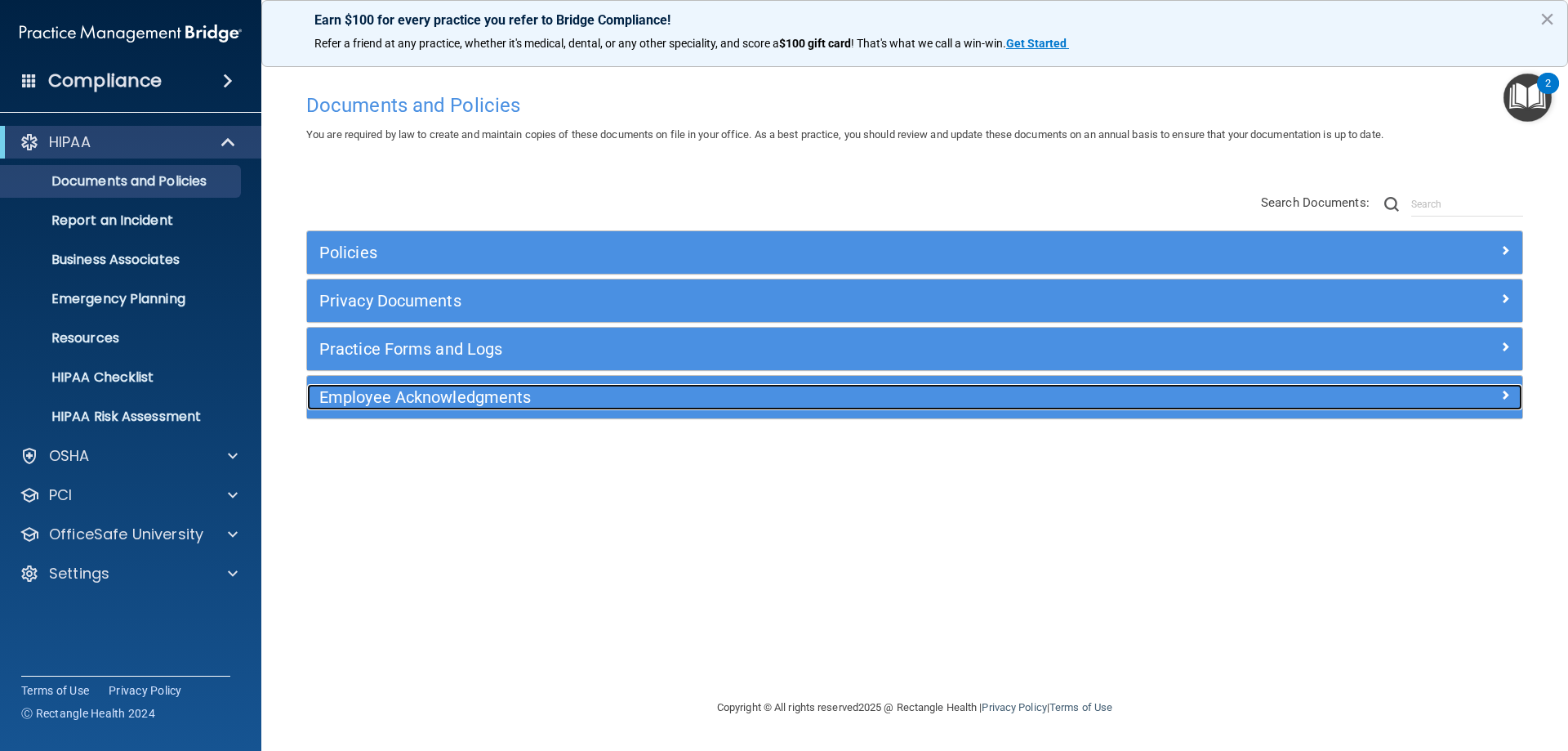
click at [519, 406] on h5 "Employee Acknowledgments" at bounding box center [763, 398] width 887 height 18
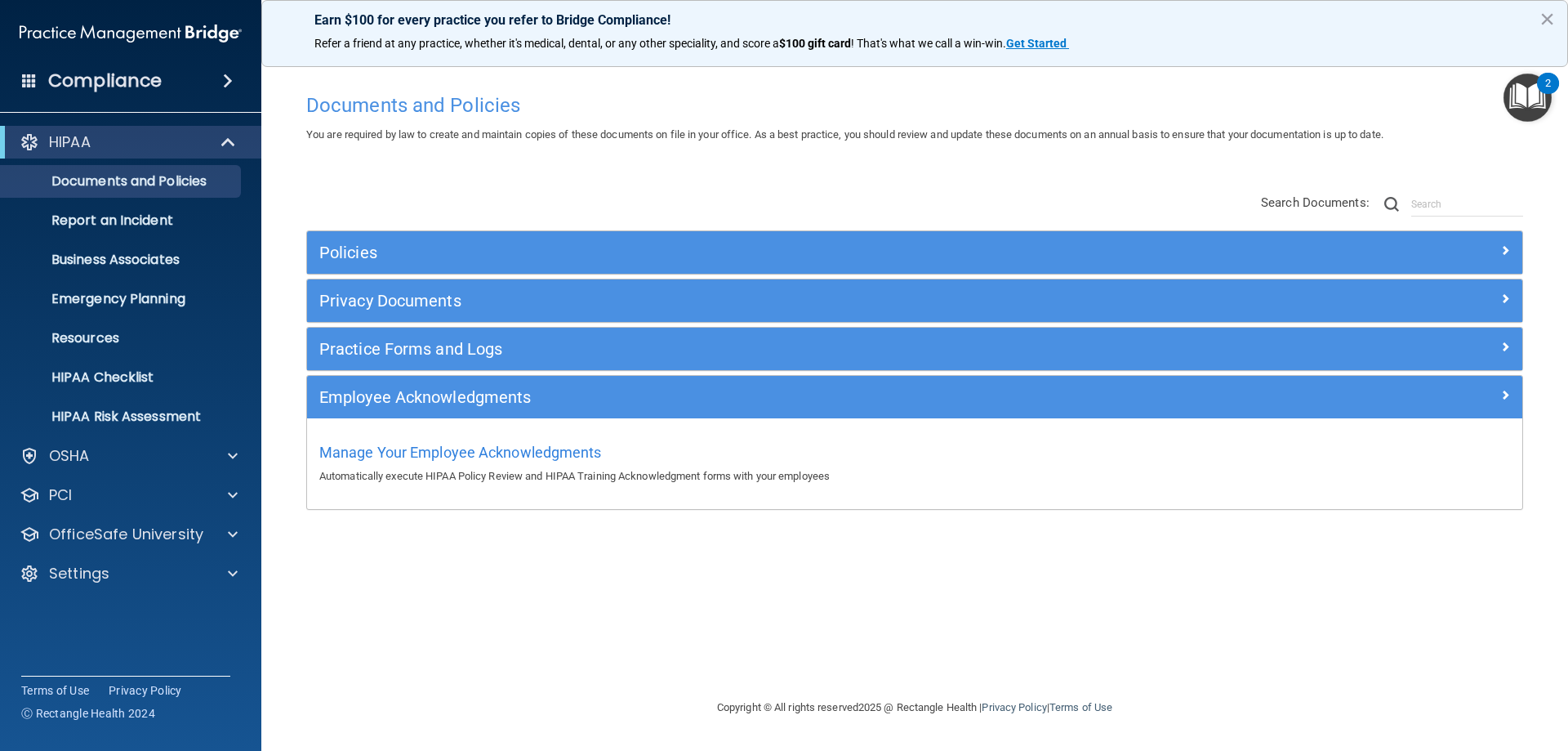
click at [223, 81] on span at bounding box center [228, 81] width 10 height 20
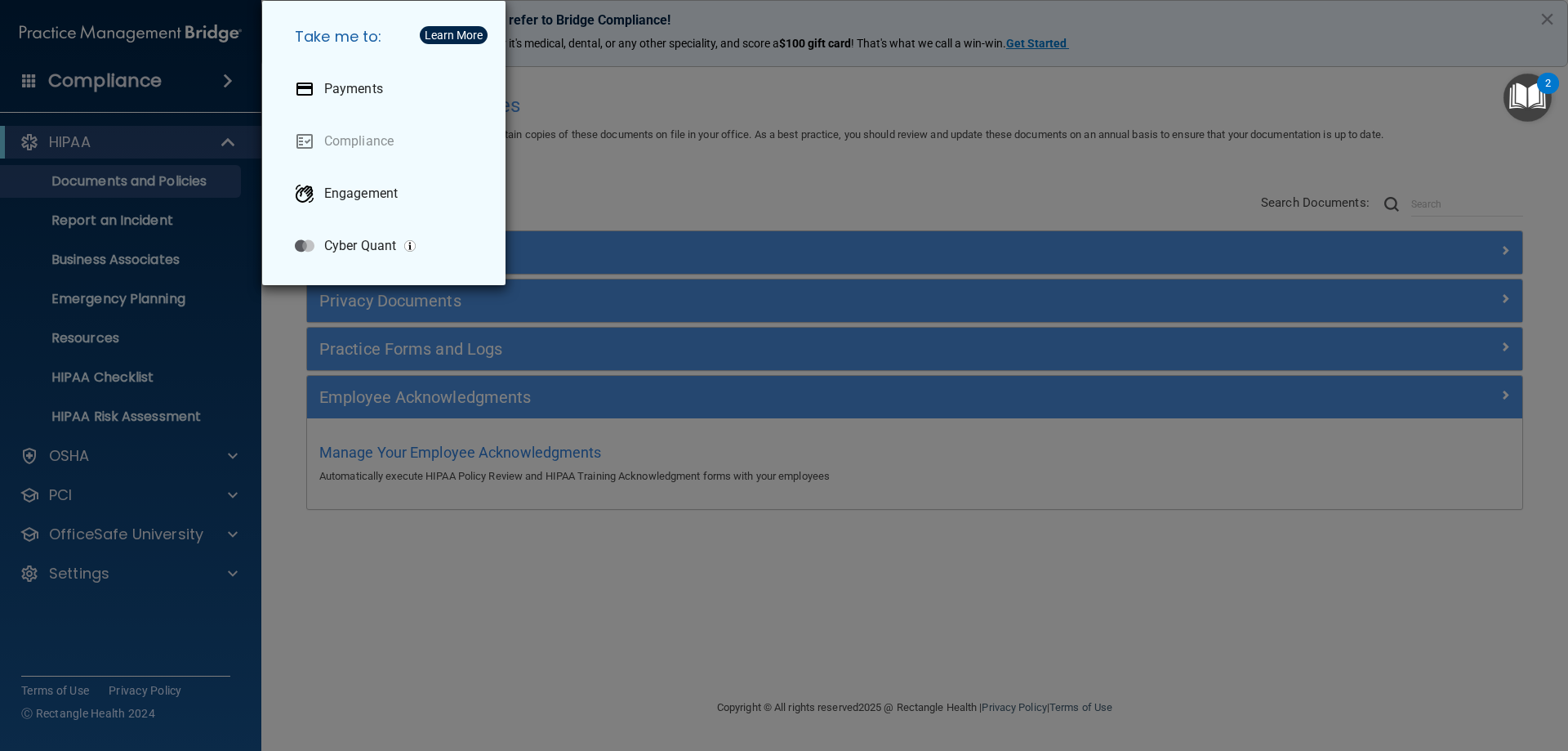
click at [219, 81] on div "Take me to: Payments Compliance Engagement Cyber Quant" at bounding box center [784, 375] width 1568 height 751
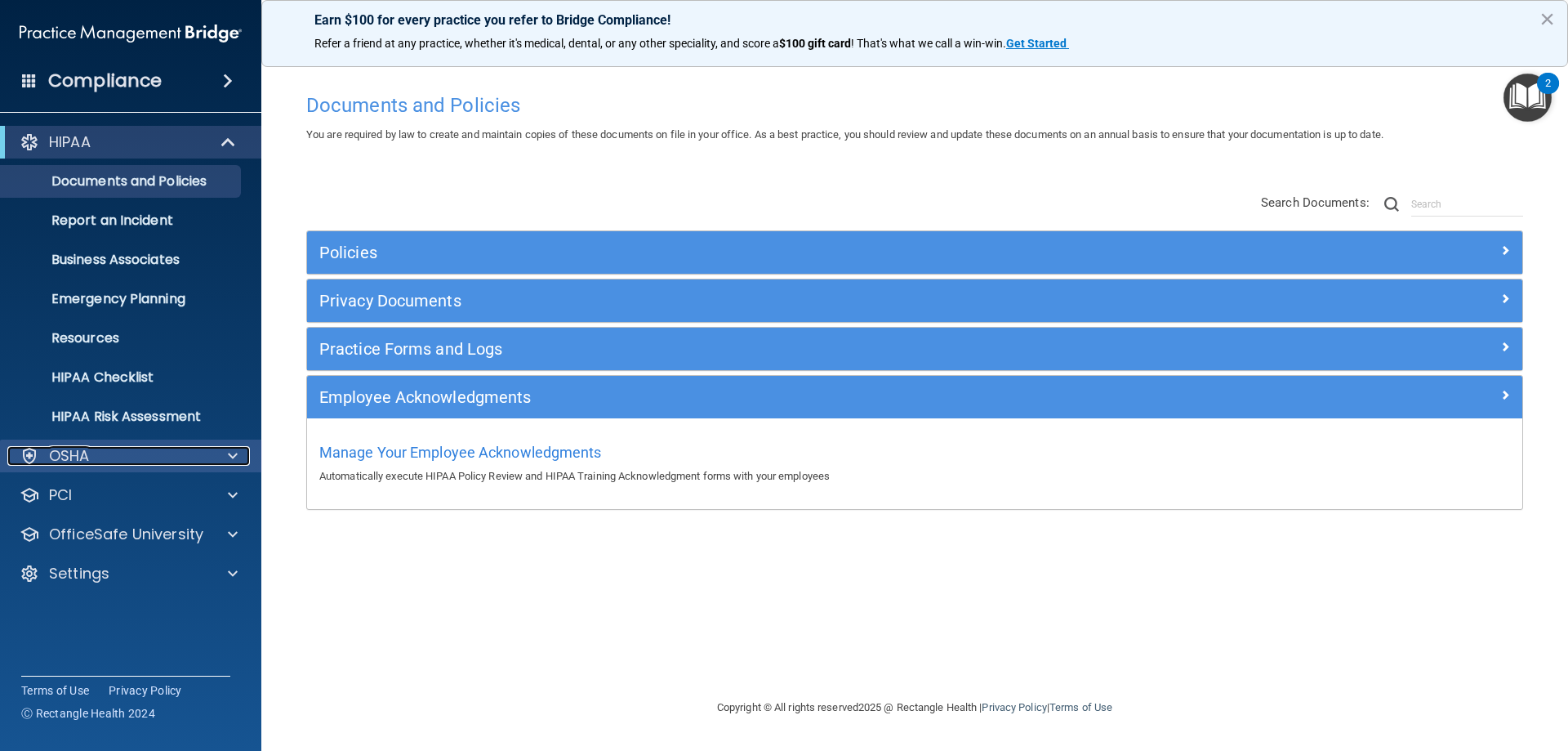
click at [237, 459] on span at bounding box center [232, 456] width 10 height 20
click at [229, 464] on span at bounding box center [232, 456] width 10 height 20
click at [89, 227] on p "Report an Incident" at bounding box center [122, 221] width 223 height 16
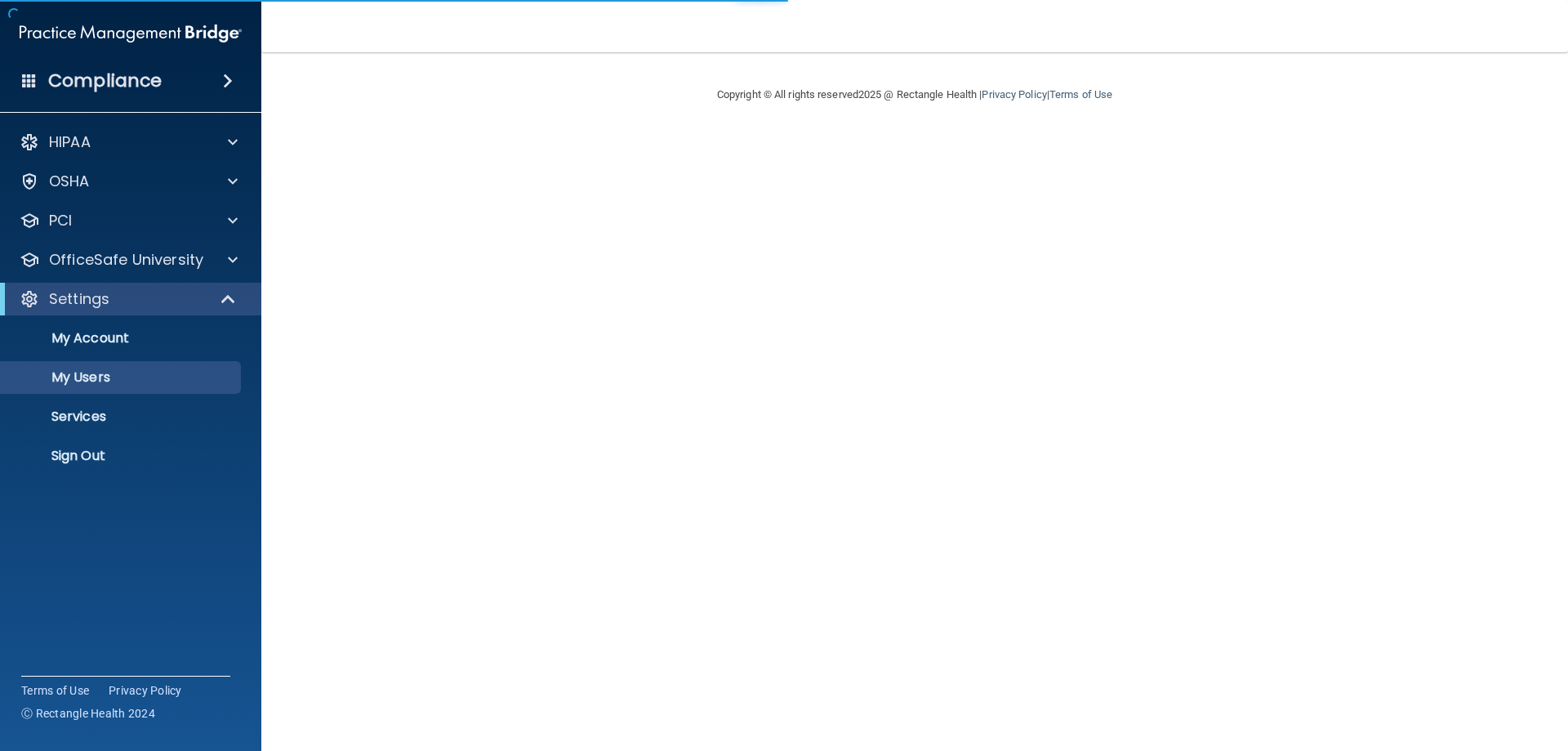
select select "20"
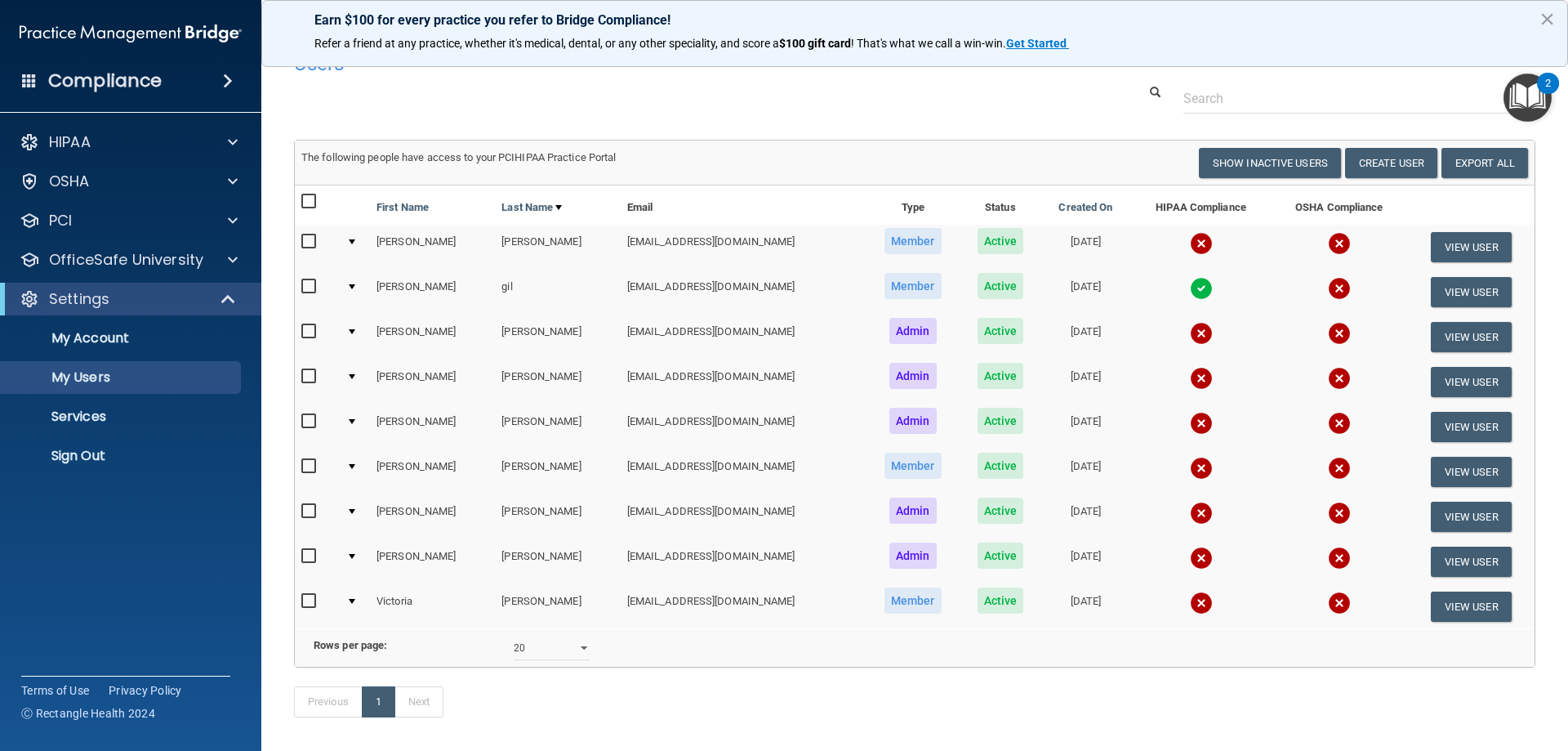
scroll to position [107, 0]
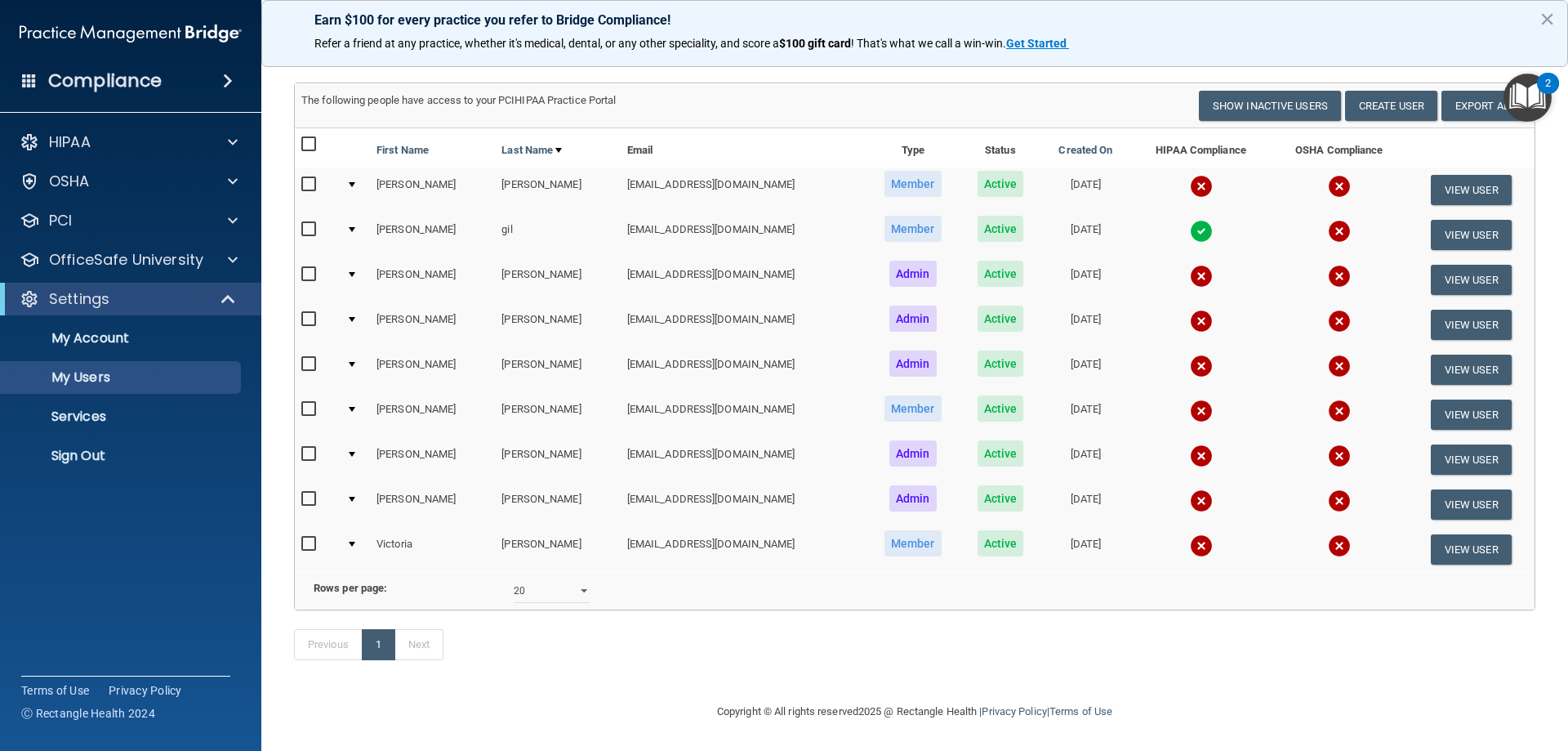
click at [1190, 220] on img at bounding box center [1201, 230] width 23 height 23
click at [1328, 226] on img at bounding box center [1339, 230] width 23 height 23
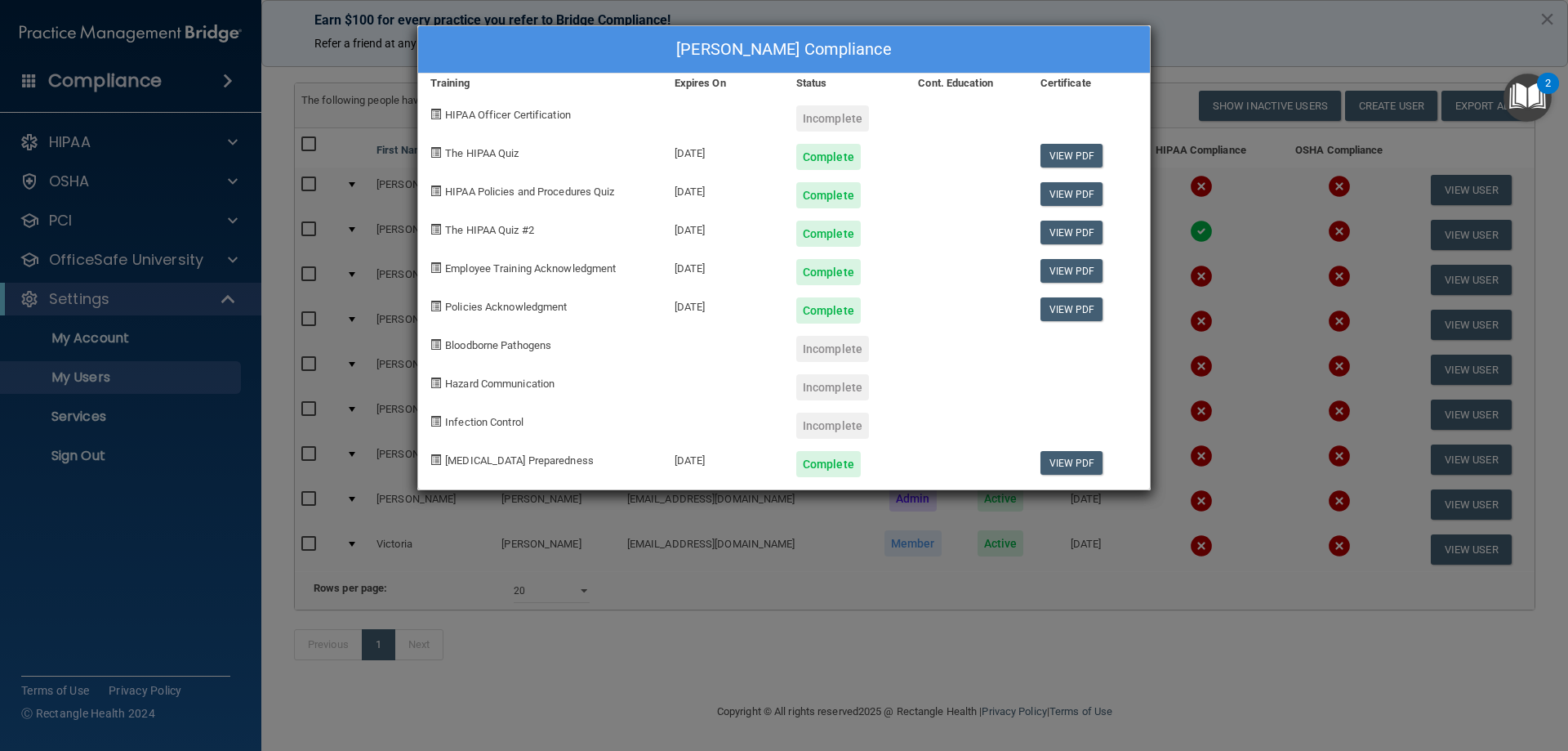
click at [1165, 28] on div "[PERSON_NAME] Compliance Training Expires On Status Cont. Education Certificate…" at bounding box center [784, 375] width 1568 height 751
click at [850, 622] on div "[PERSON_NAME] Compliance Training Expires On Status Cont. Education Certificate…" at bounding box center [784, 375] width 1568 height 751
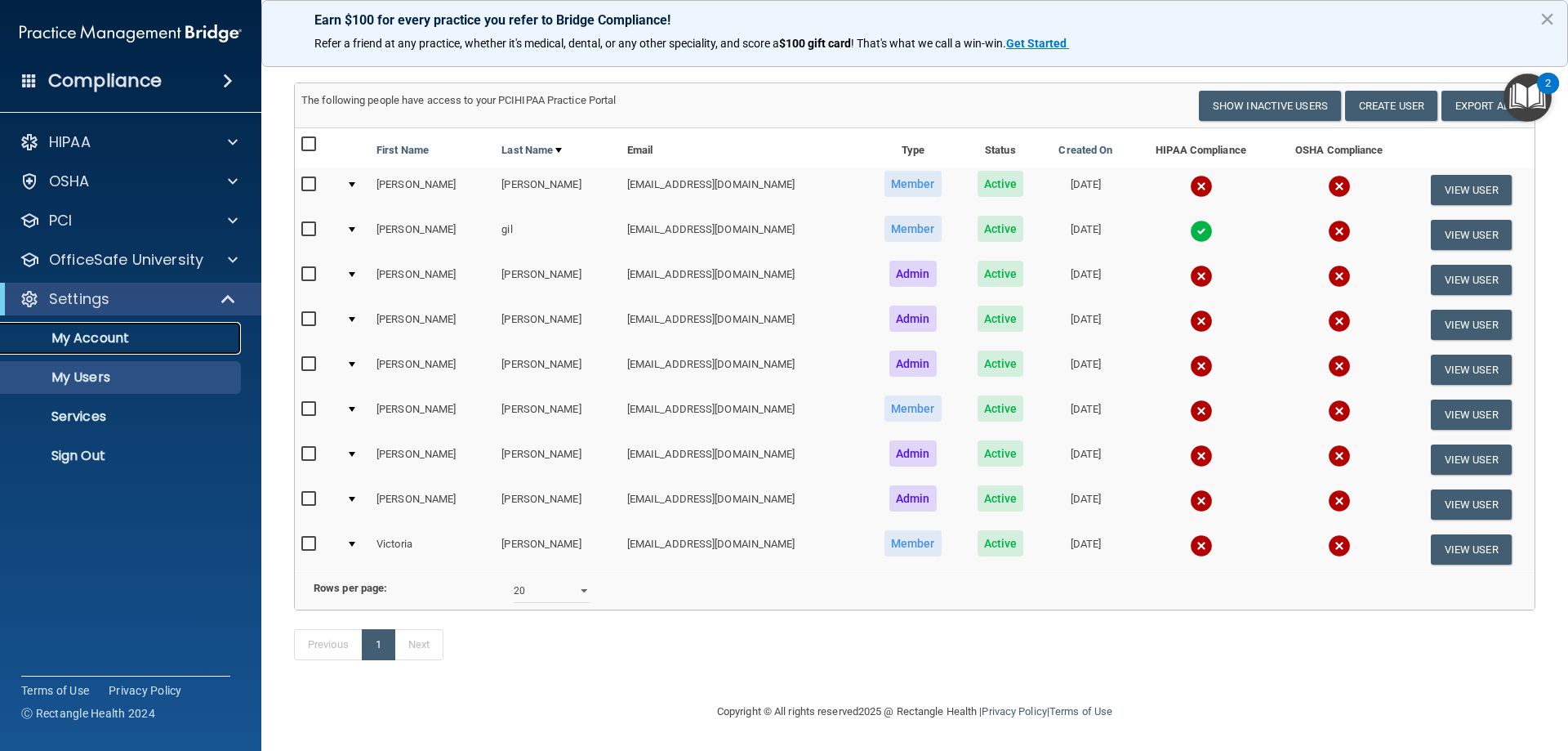
click at [112, 347] on link "My Account" at bounding box center [112, 338] width 257 height 33
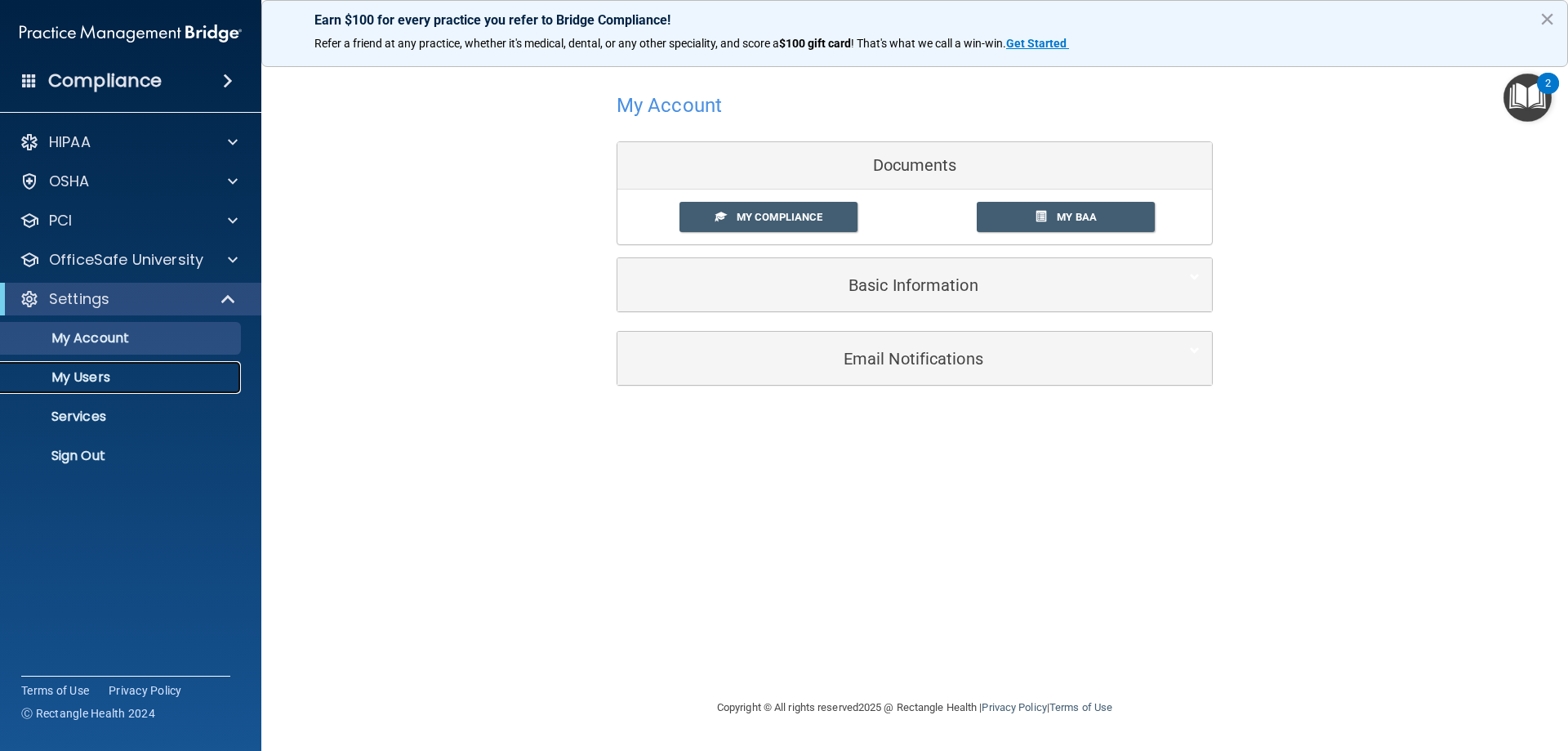
click at [87, 374] on p "My Users" at bounding box center [122, 378] width 223 height 16
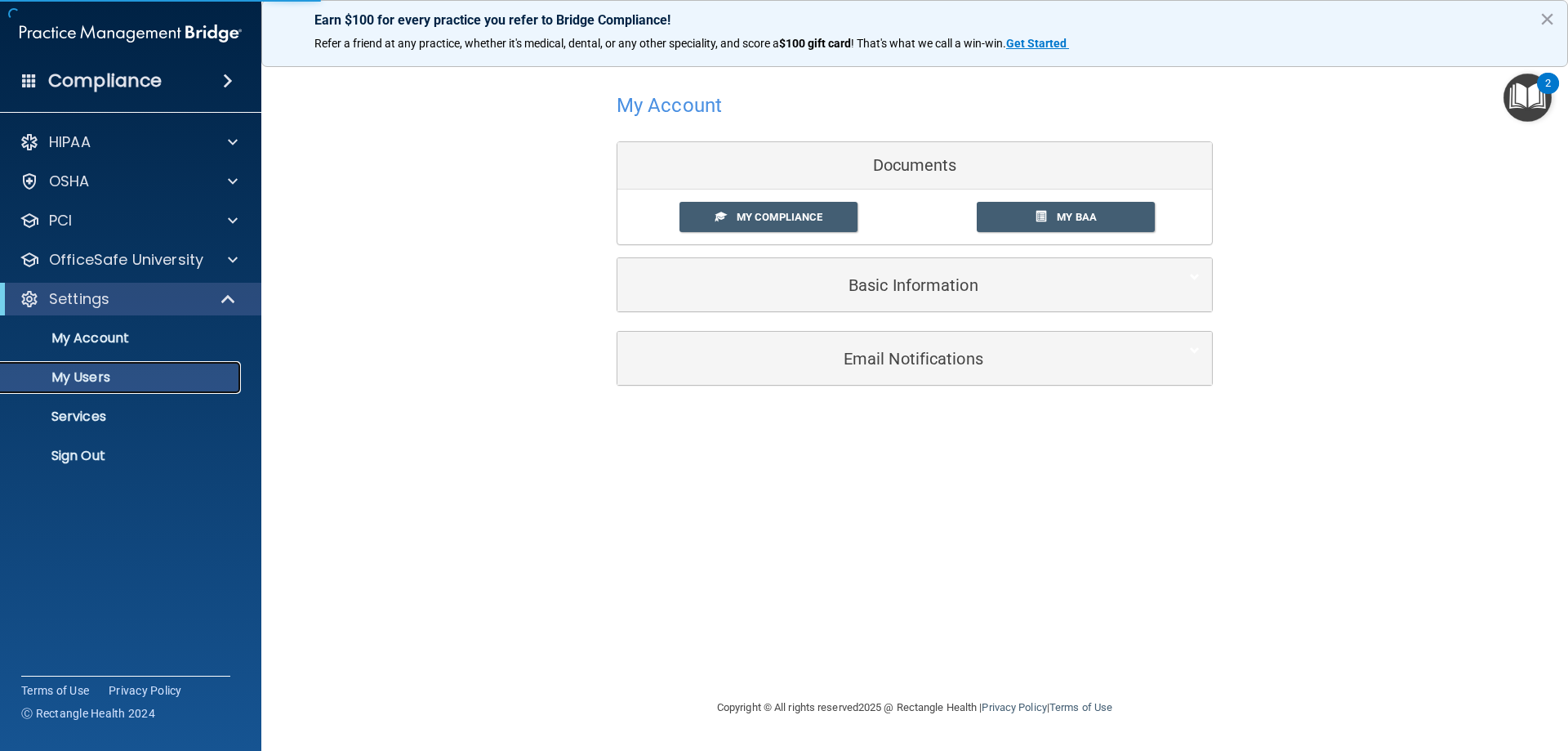
select select "20"
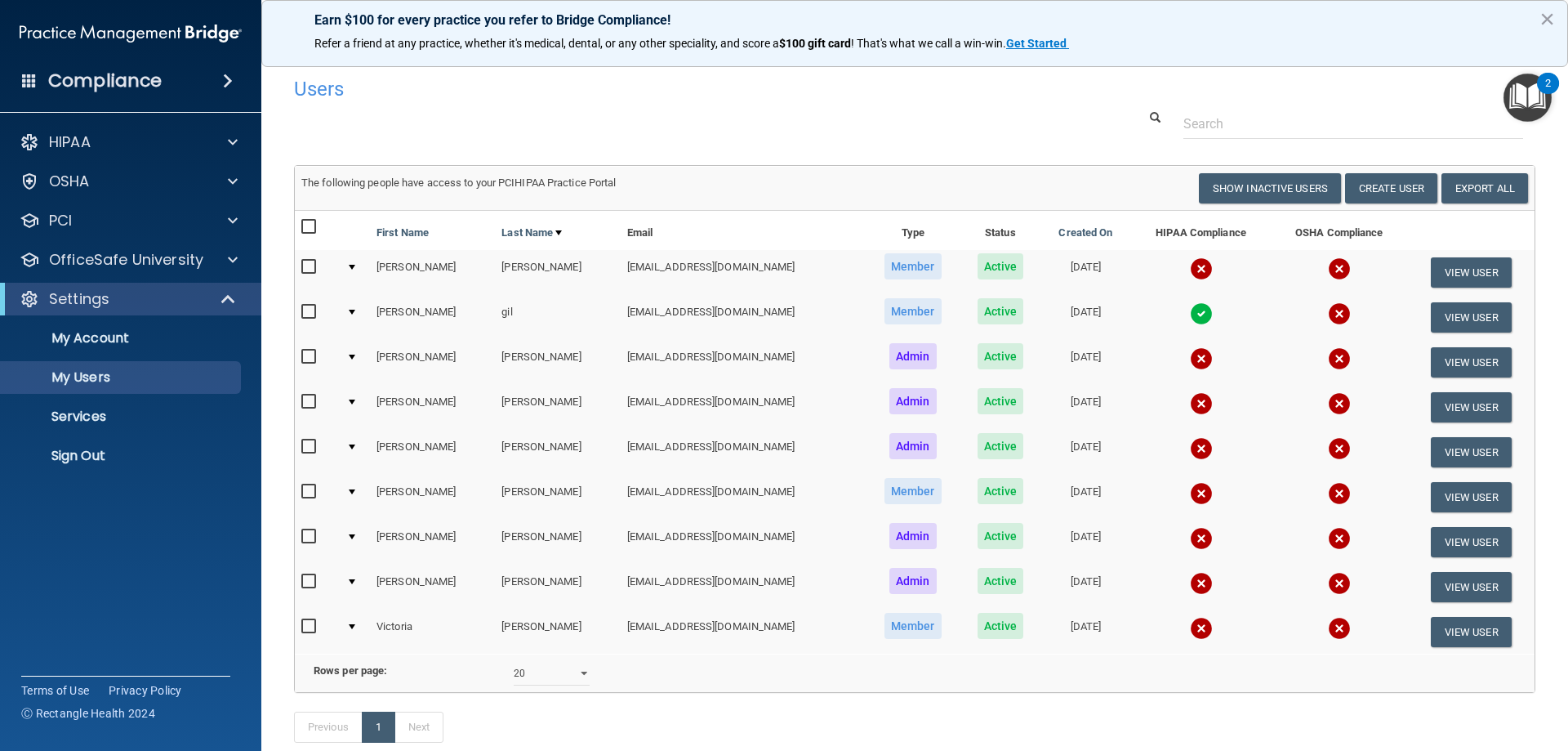
click at [1328, 312] on img at bounding box center [1339, 314] width 23 height 23
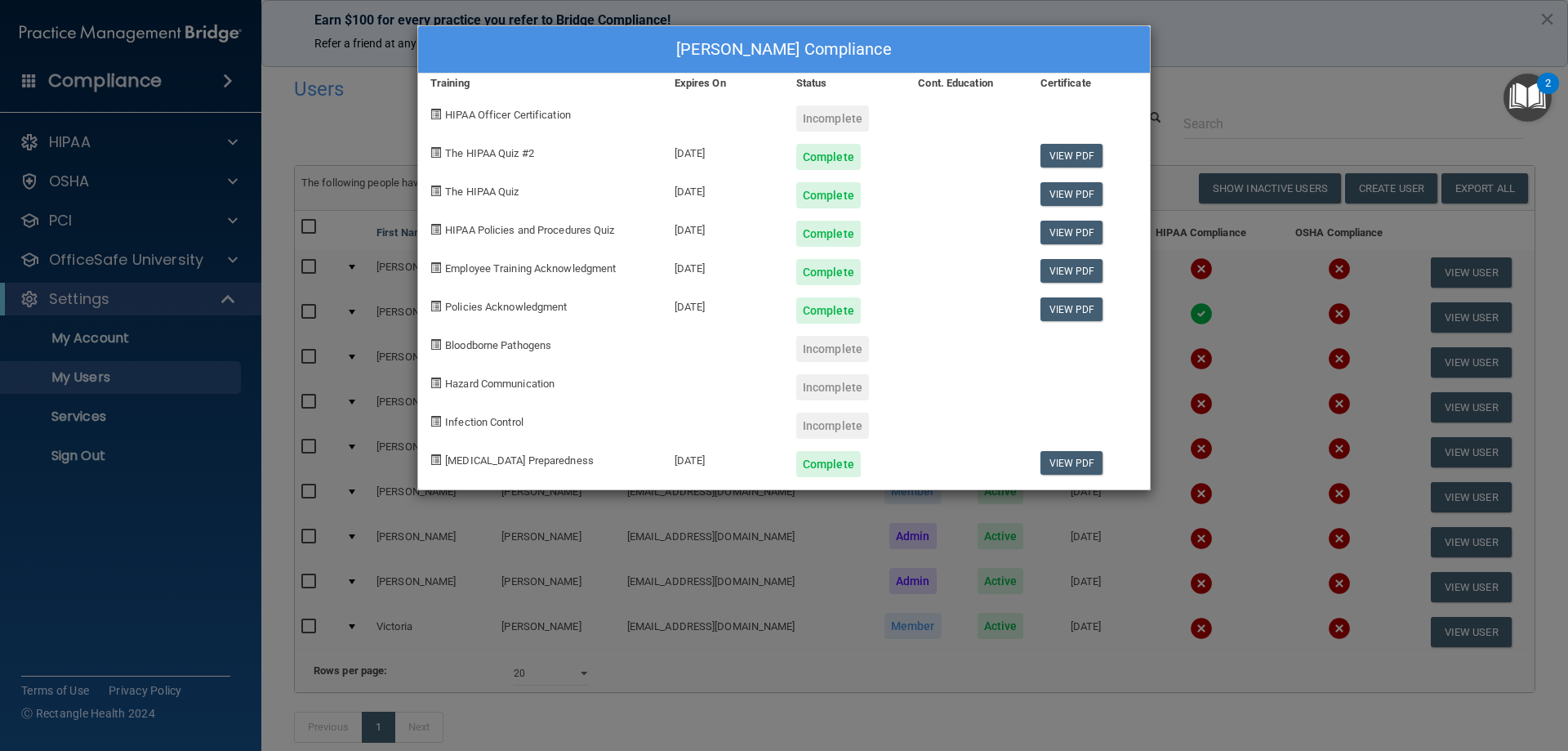
click at [1220, 119] on div "[PERSON_NAME] Compliance Training Expires On Status Cont. Education Certificate…" at bounding box center [784, 375] width 1568 height 751
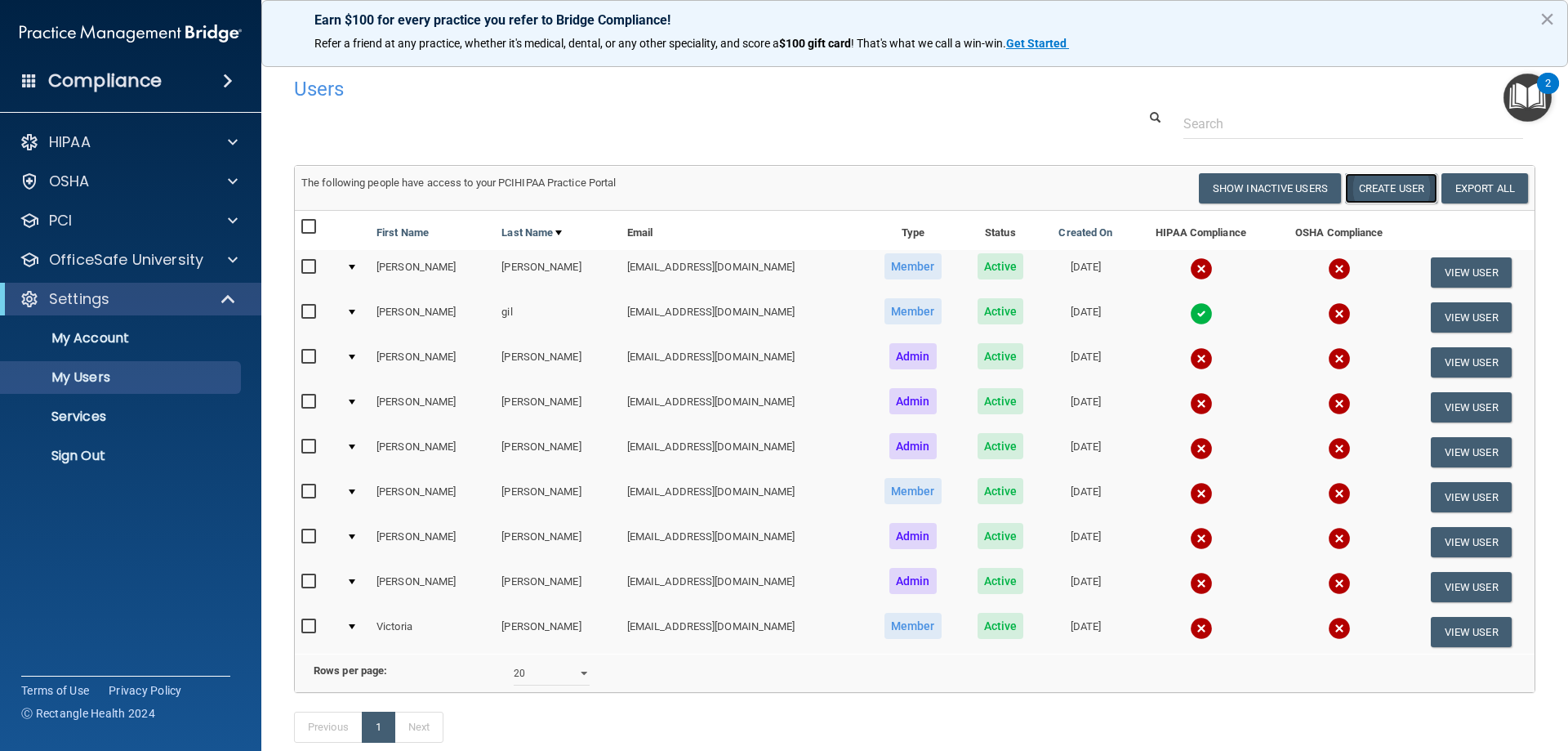
click at [1407, 183] on button "Create User" at bounding box center [1391, 188] width 92 height 30
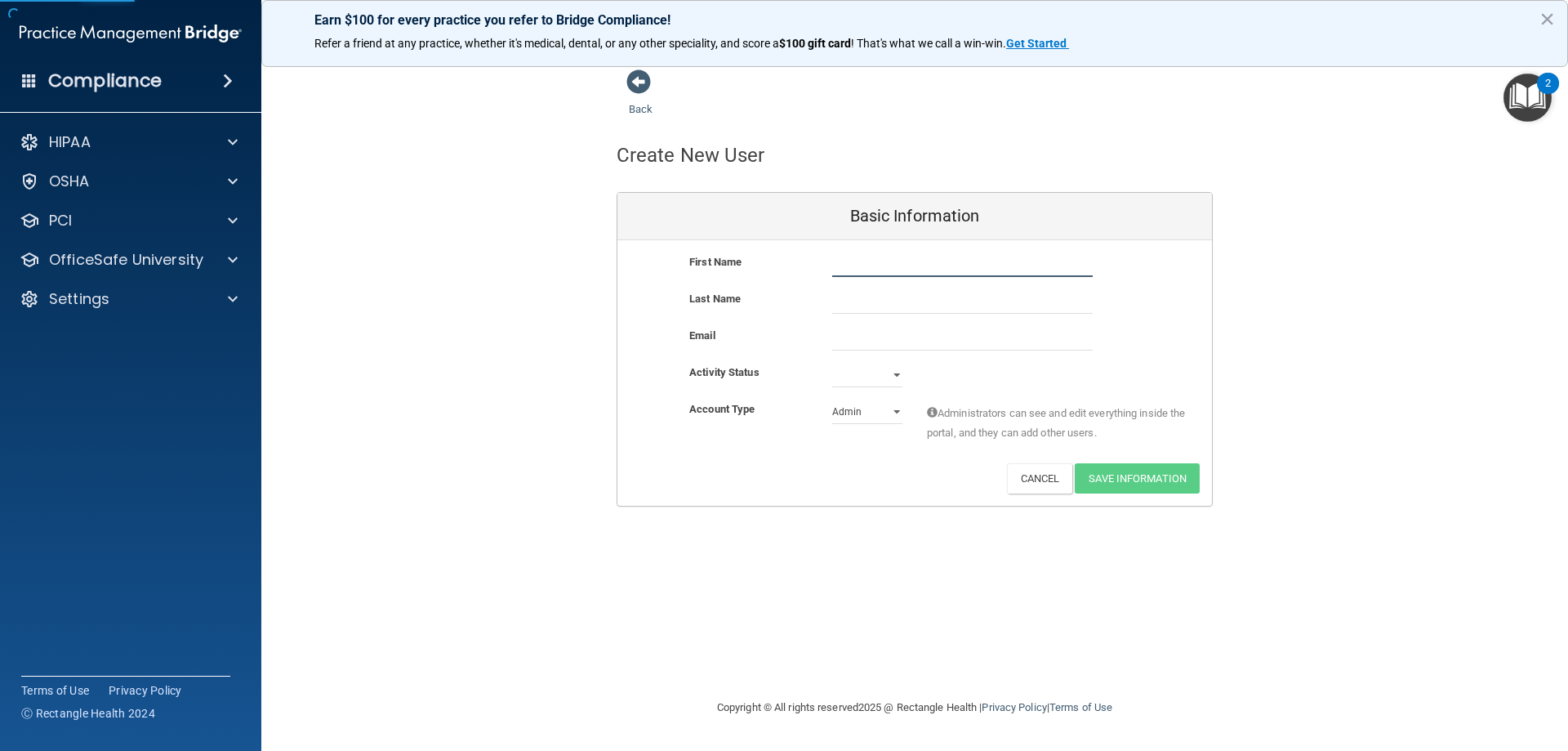
click at [919, 265] on input "text" at bounding box center [962, 264] width 260 height 24
type input "g"
type input "Gabby"
click at [919, 303] on input "text" at bounding box center [962, 301] width 260 height 24
type input "[PERSON_NAME]"
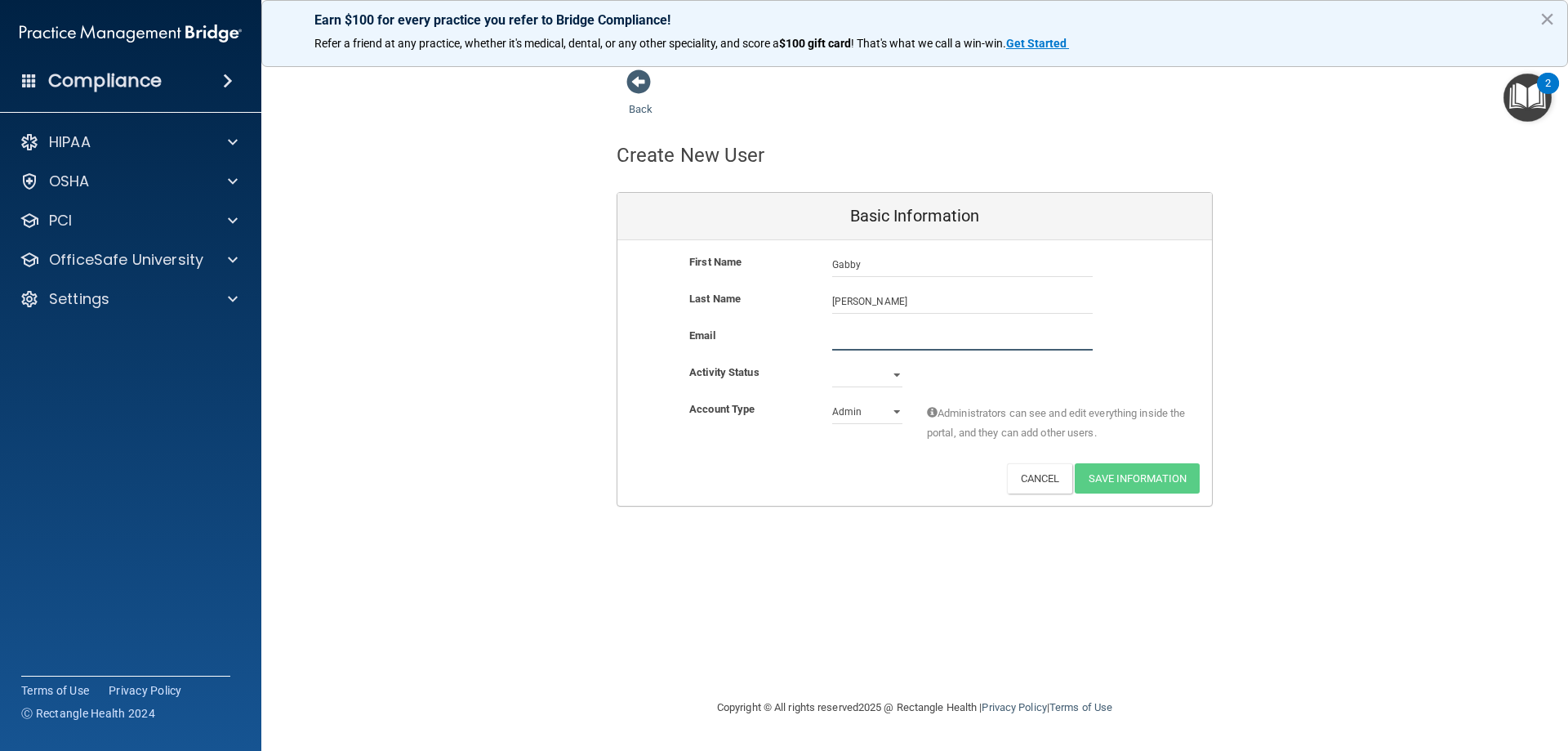
click at [851, 332] on input "email" at bounding box center [962, 338] width 260 height 24
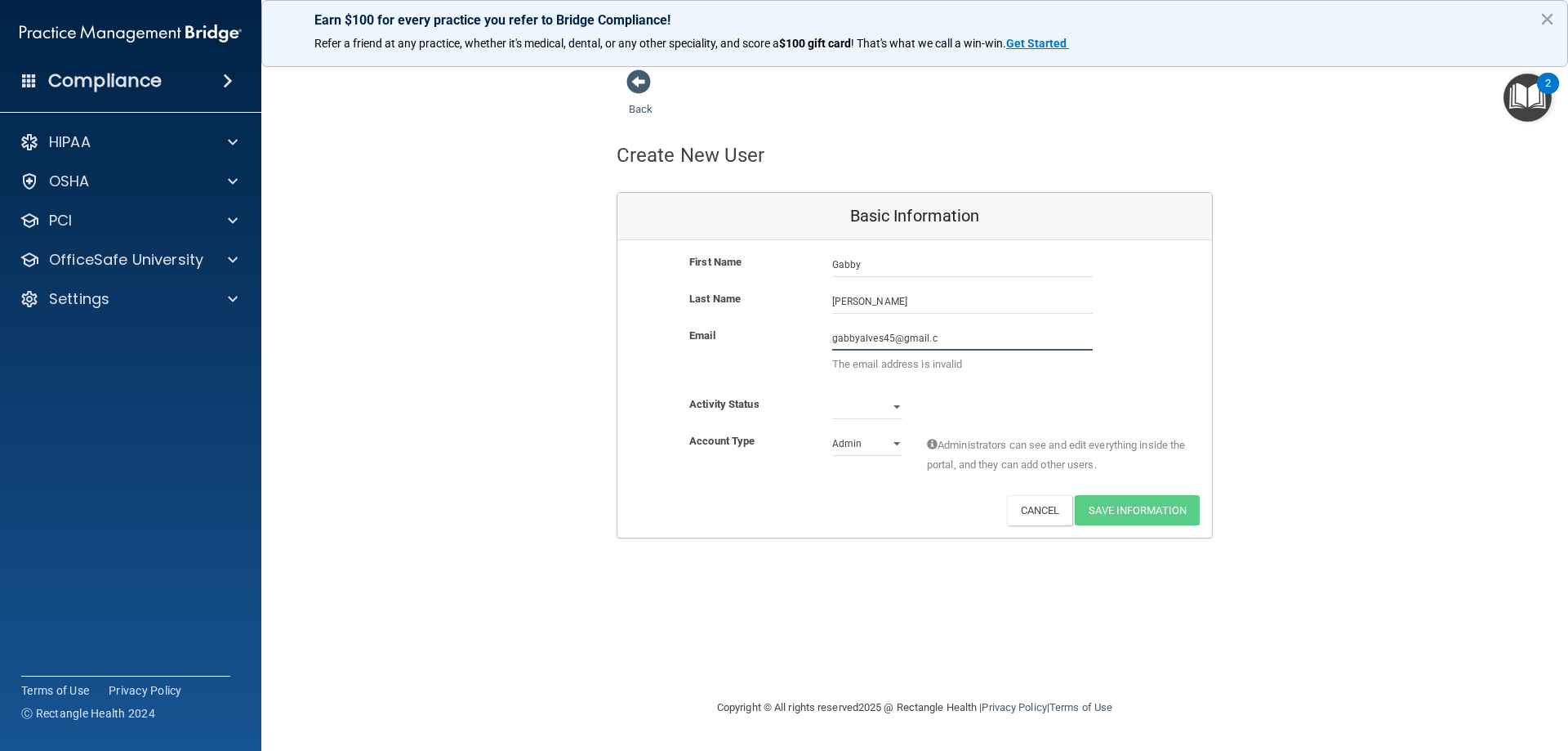
click at [954, 345] on input "gabbyalves45@gmail.c" at bounding box center [962, 338] width 260 height 24
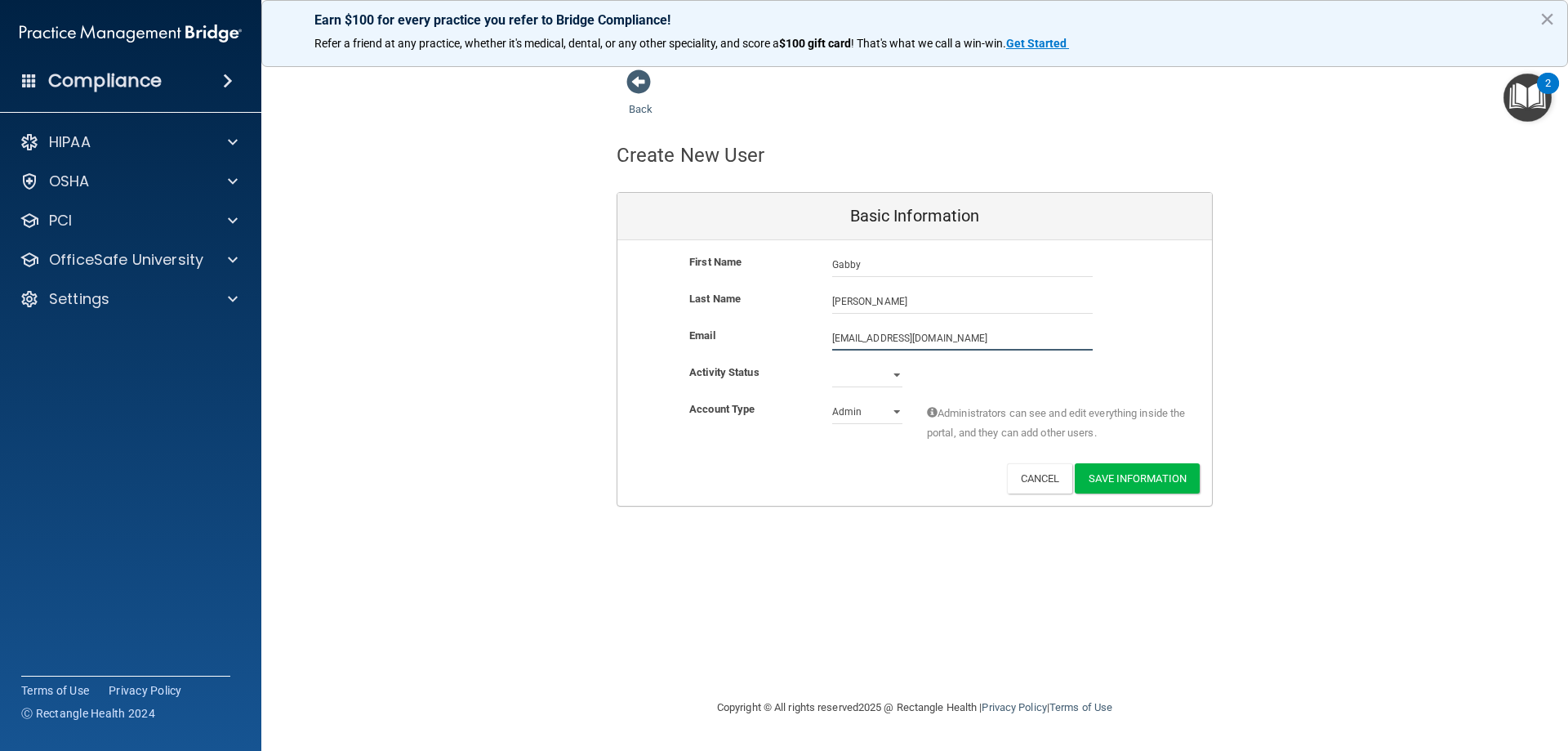
type input "[EMAIL_ADDRESS][DOMAIN_NAME]"
click at [864, 378] on select "Active Inactive" at bounding box center [867, 375] width 70 height 24
select select "active"
click at [832, 363] on select "Active Inactive" at bounding box center [867, 375] width 70 height 24
click at [882, 415] on select "Admin Member" at bounding box center [867, 411] width 70 height 24
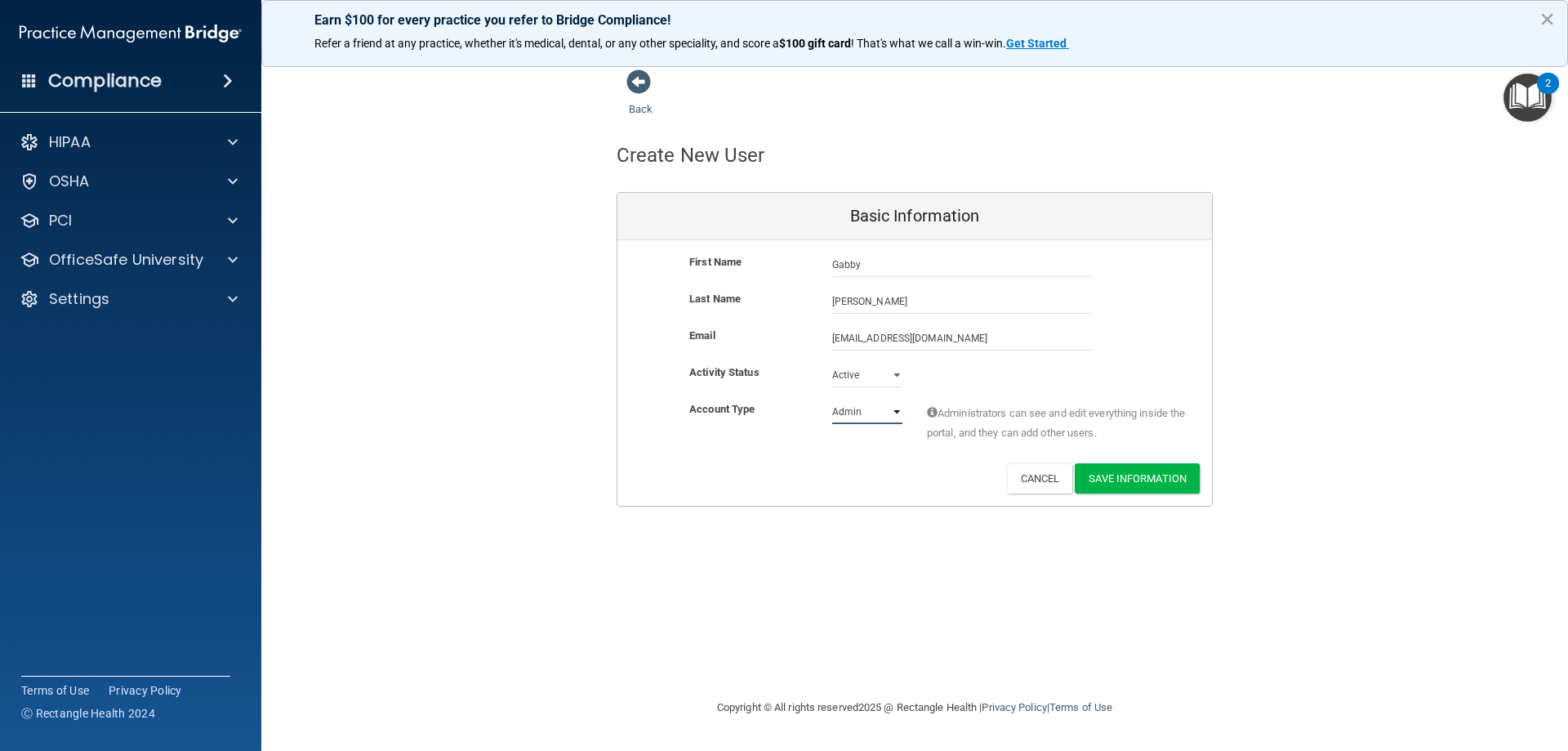
select select "practice_member"
click at [832, 399] on select "Admin Member" at bounding box center [867, 411] width 70 height 24
click at [914, 462] on div "Account Type Practice Member Admin Member Financial Institution Business Associ…" at bounding box center [915, 431] width 594 height 64
click at [1152, 475] on button "Save Information" at bounding box center [1137, 478] width 125 height 30
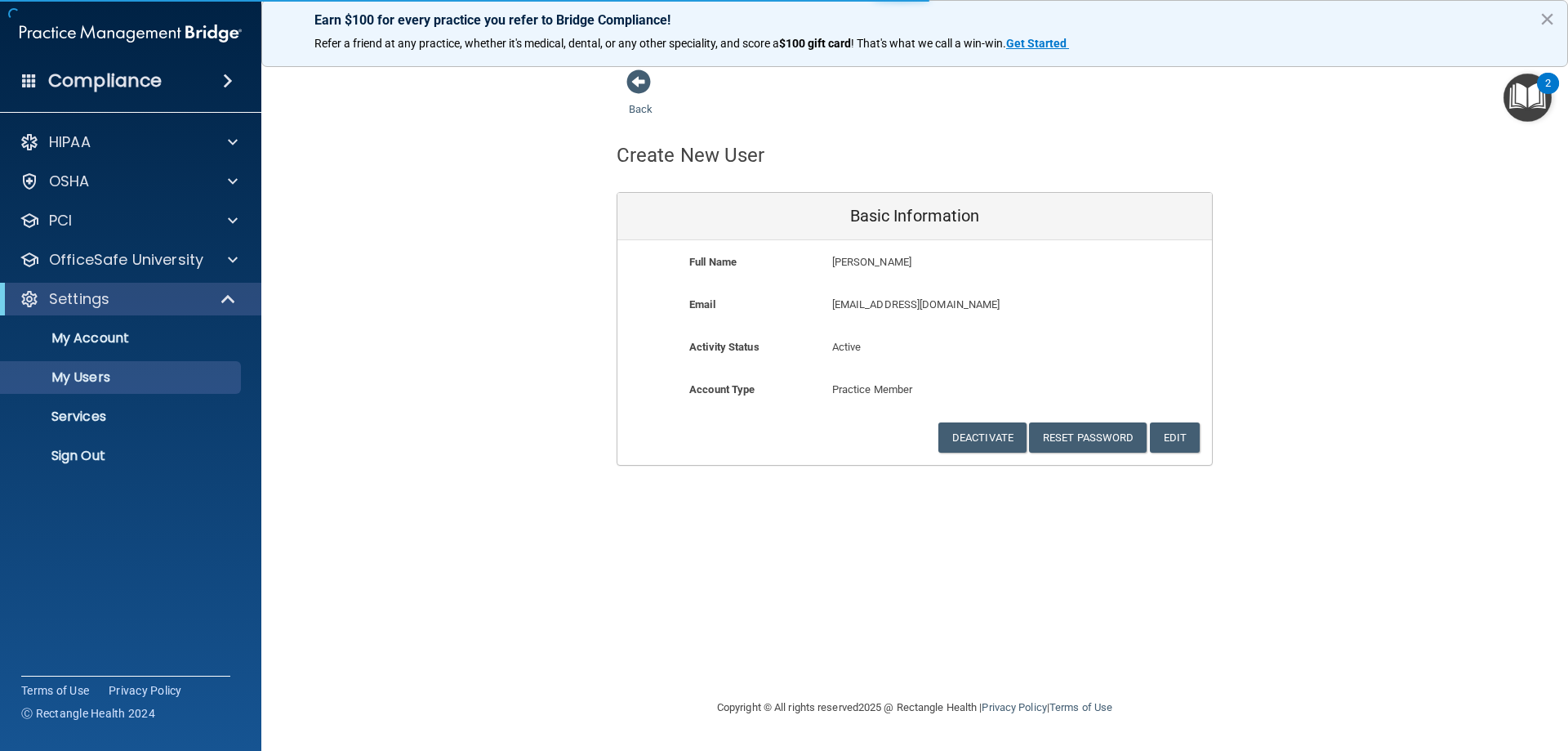
select select "20"
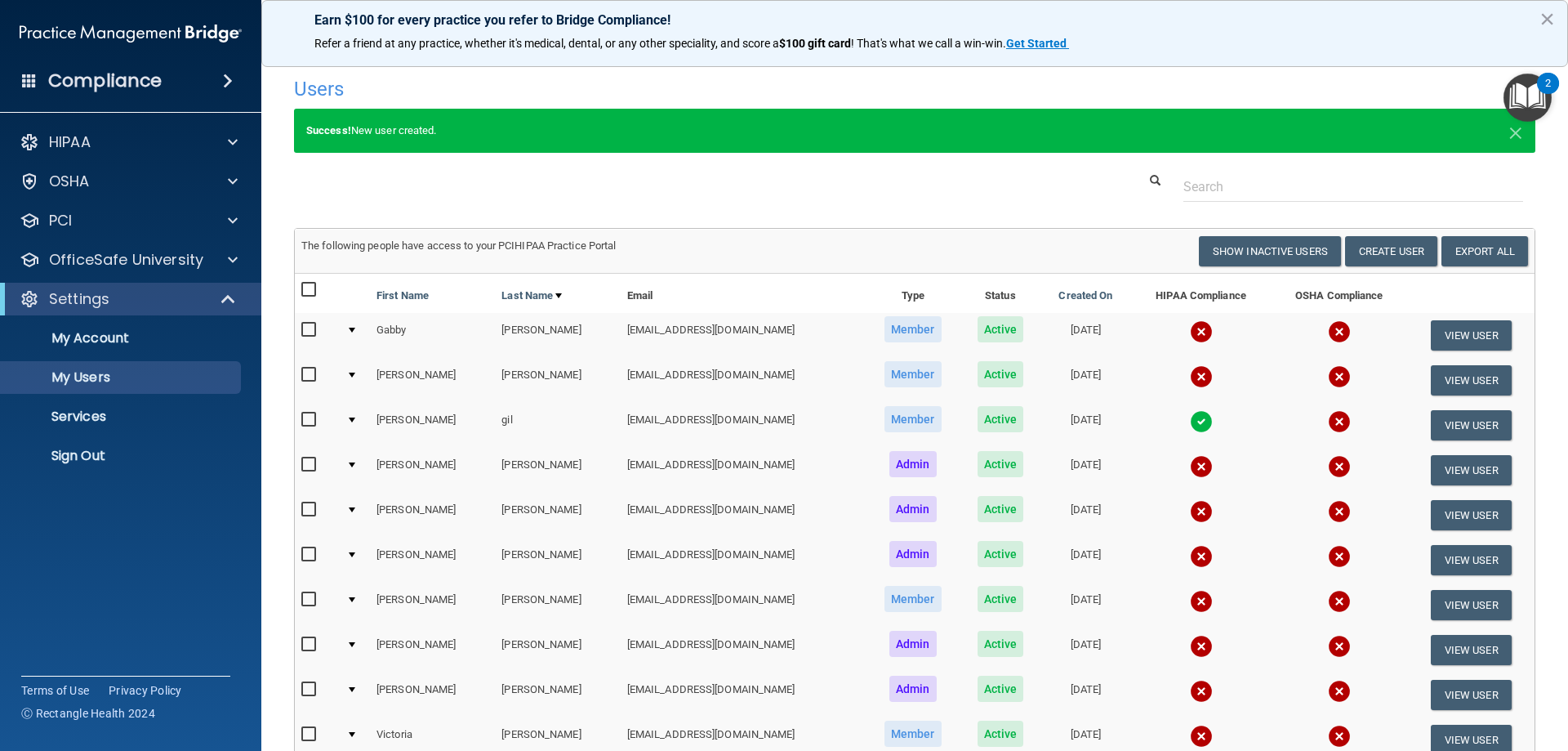
click at [1190, 328] on img at bounding box center [1201, 331] width 23 height 23
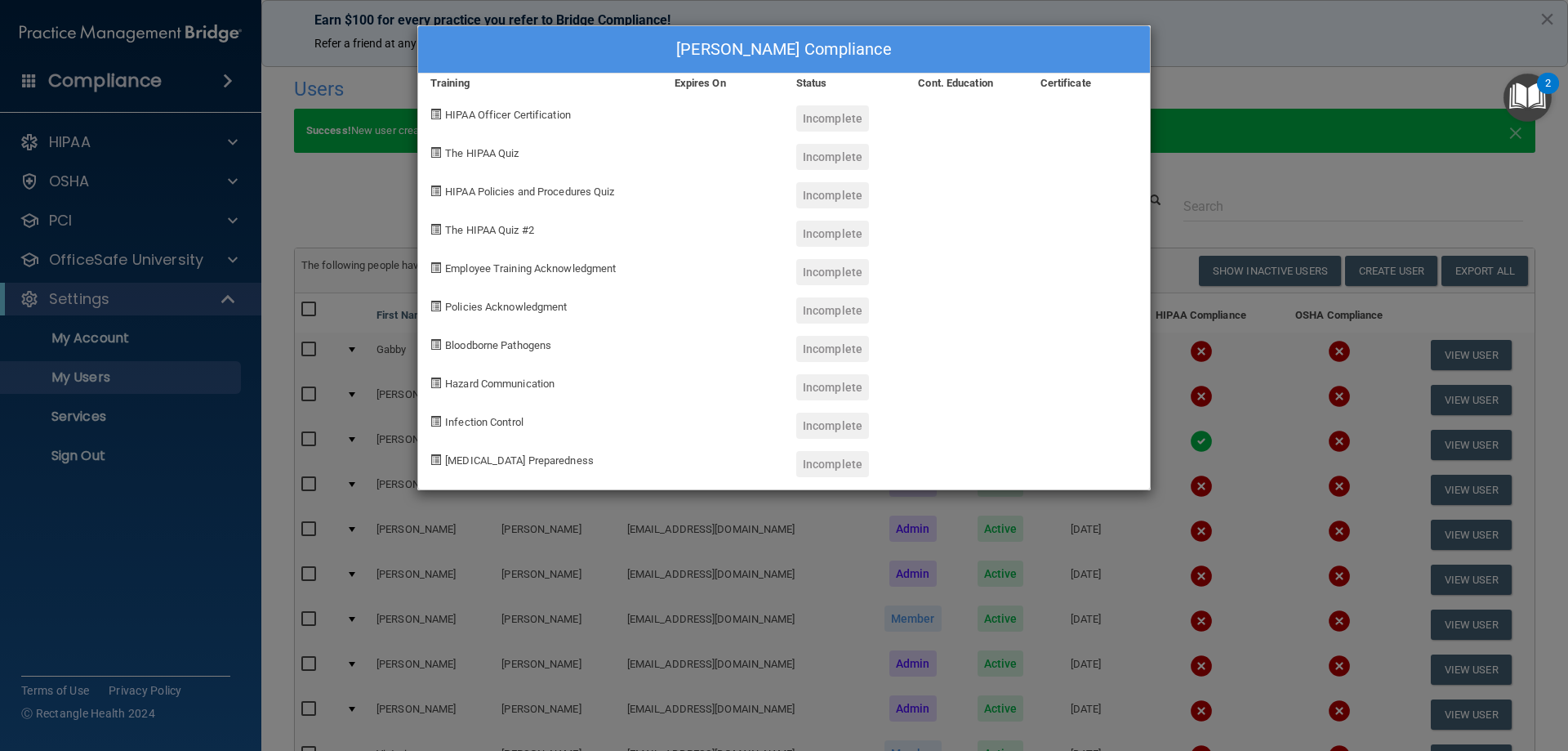
click at [303, 190] on div "[PERSON_NAME] Compliance Training Expires On Status Cont. Education Certificate…" at bounding box center [784, 375] width 1568 height 751
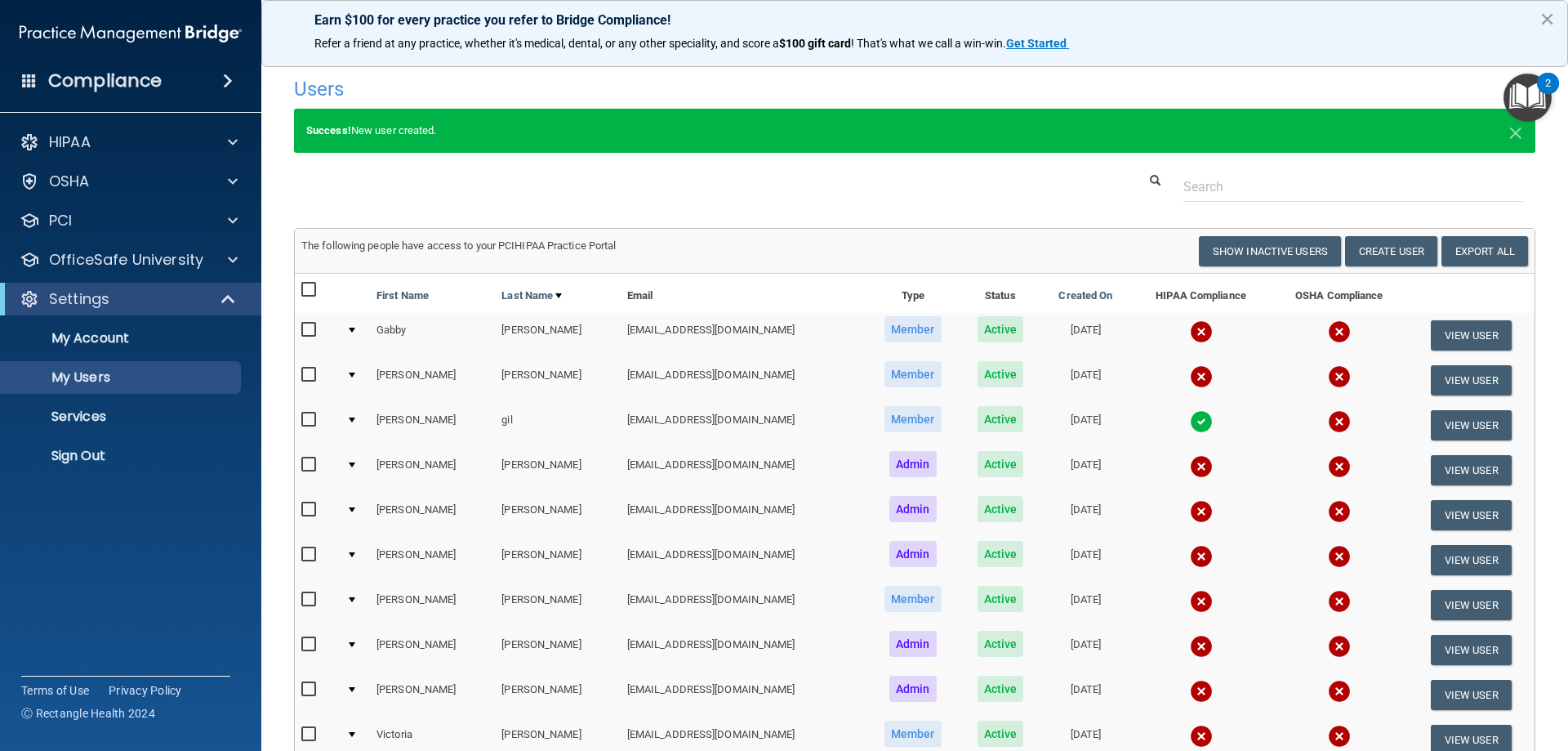
click at [303, 326] on input "checkbox" at bounding box center [311, 330] width 19 height 13
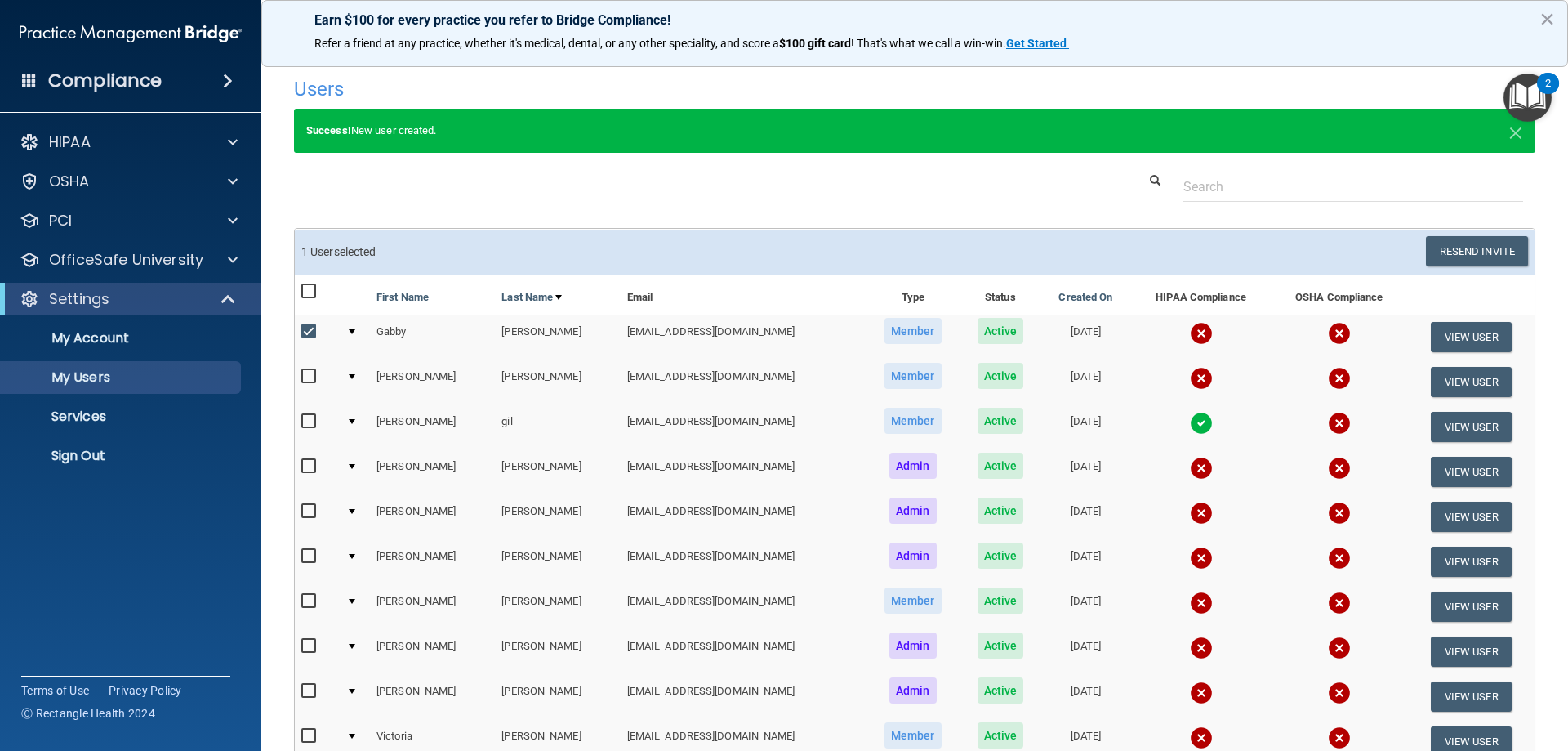
drag, startPoint x: 890, startPoint y: 174, endPoint x: 830, endPoint y: 175, distance: 60.0
click at [888, 174] on div at bounding box center [915, 186] width 1266 height 30
click at [431, 192] on div at bounding box center [915, 186] width 1266 height 30
click at [304, 333] on input "checkbox" at bounding box center [311, 332] width 19 height 13
checkbox input "false"
